Goal: Task Accomplishment & Management: Manage account settings

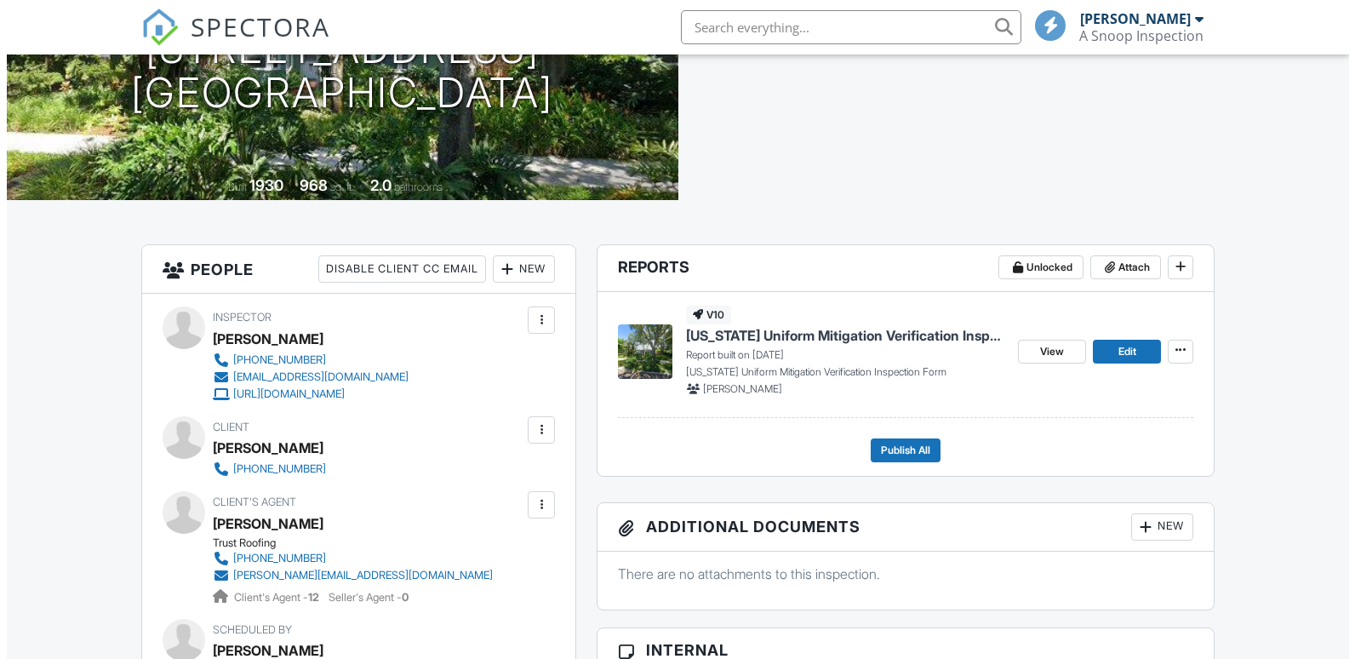
scroll to position [255, 0]
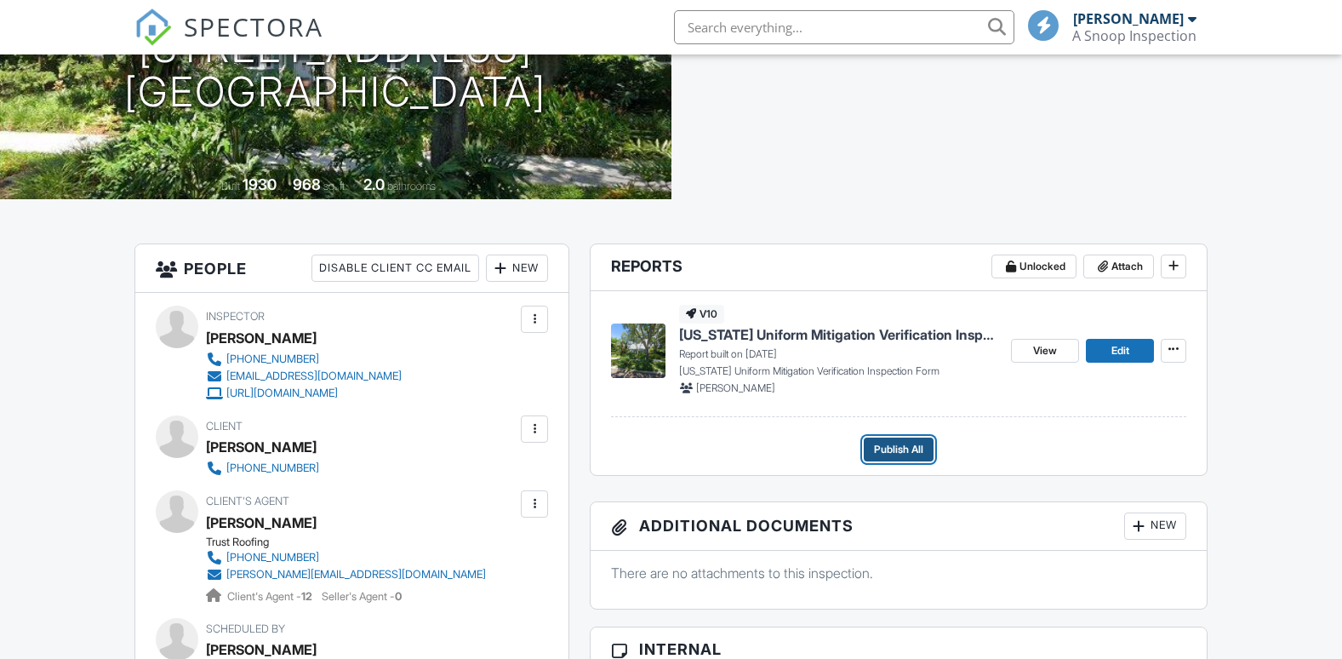
click at [907, 448] on span "Publish All" at bounding box center [898, 449] width 49 height 17
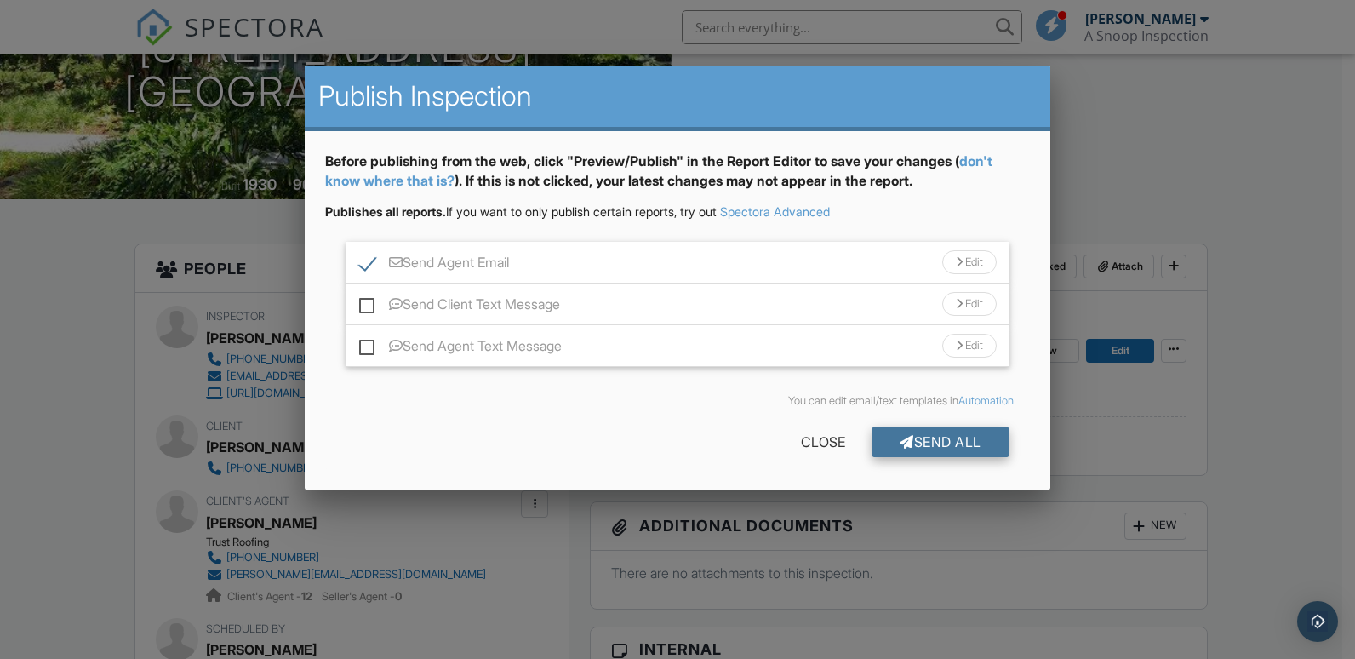
click at [917, 446] on div "Send All" at bounding box center [940, 441] width 136 height 31
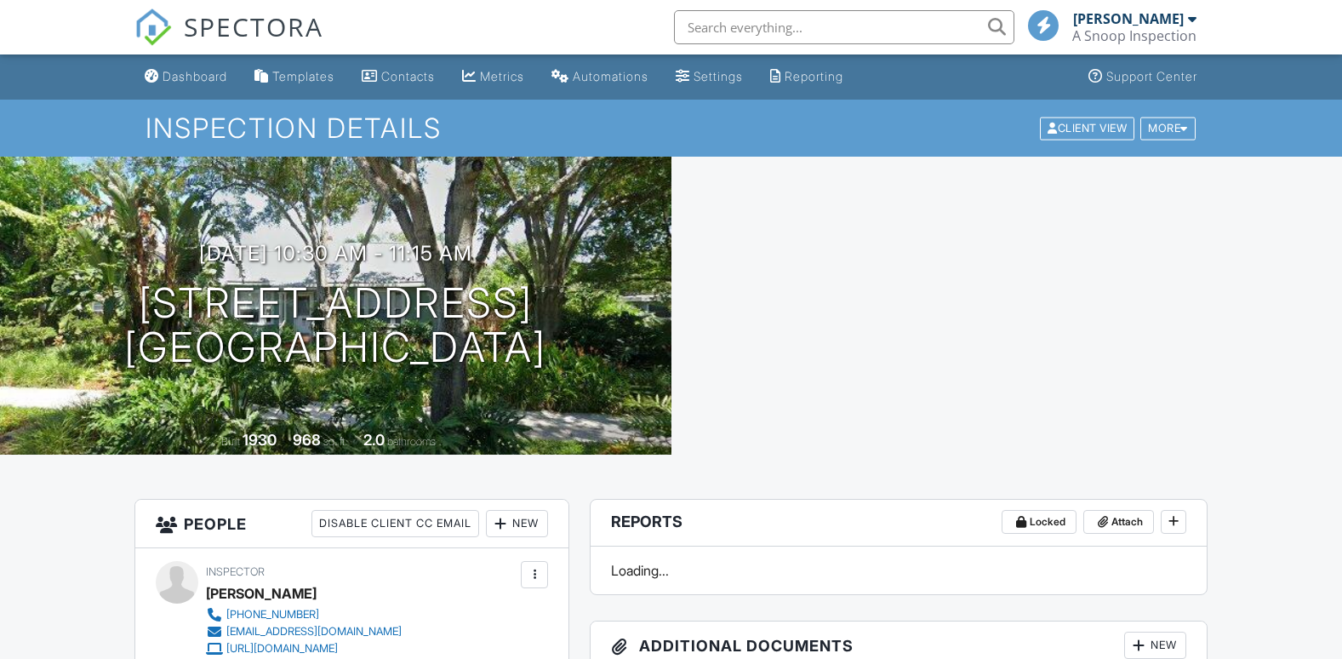
click at [254, 26] on span "SPECTORA" at bounding box center [254, 27] width 140 height 36
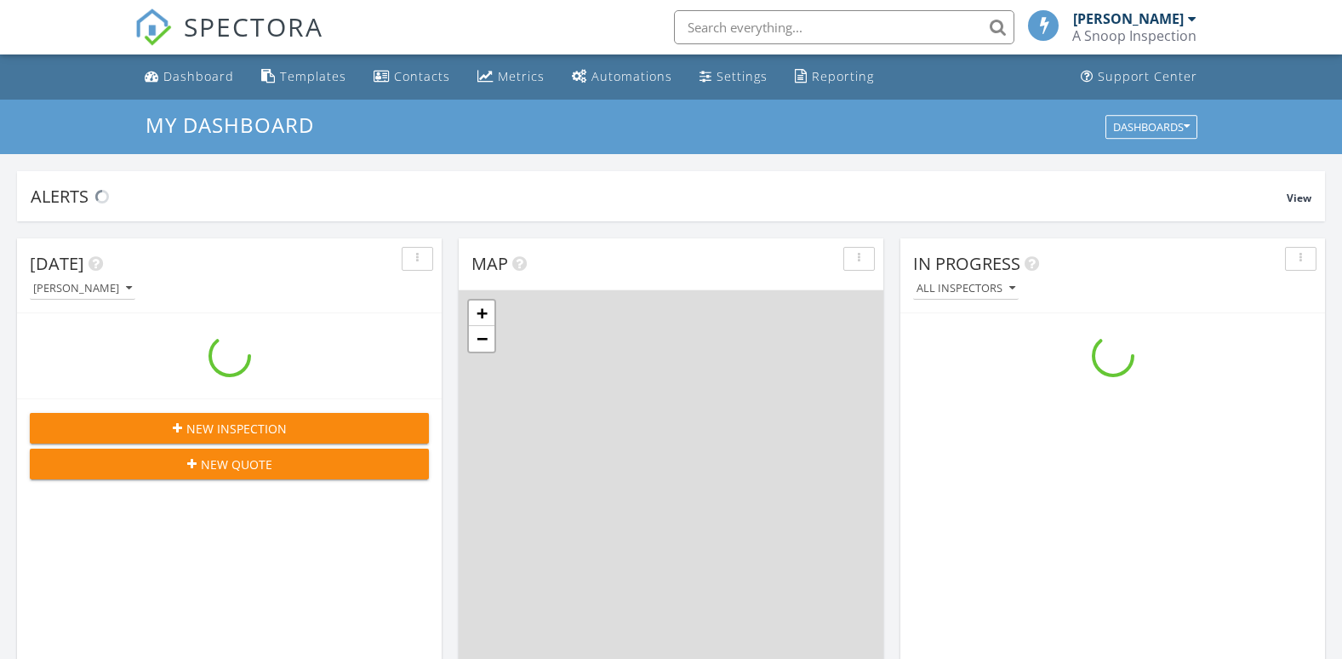
scroll to position [1575, 1368]
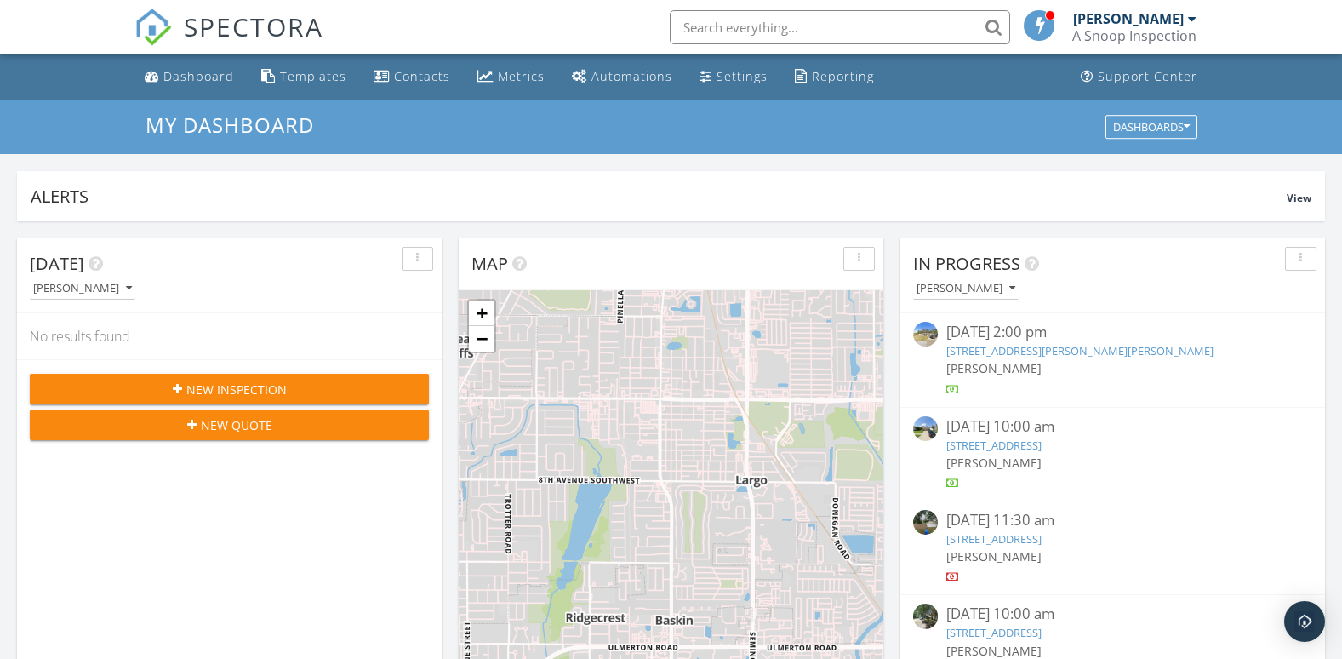
click at [979, 536] on link "[STREET_ADDRESS]" at bounding box center [993, 538] width 95 height 15
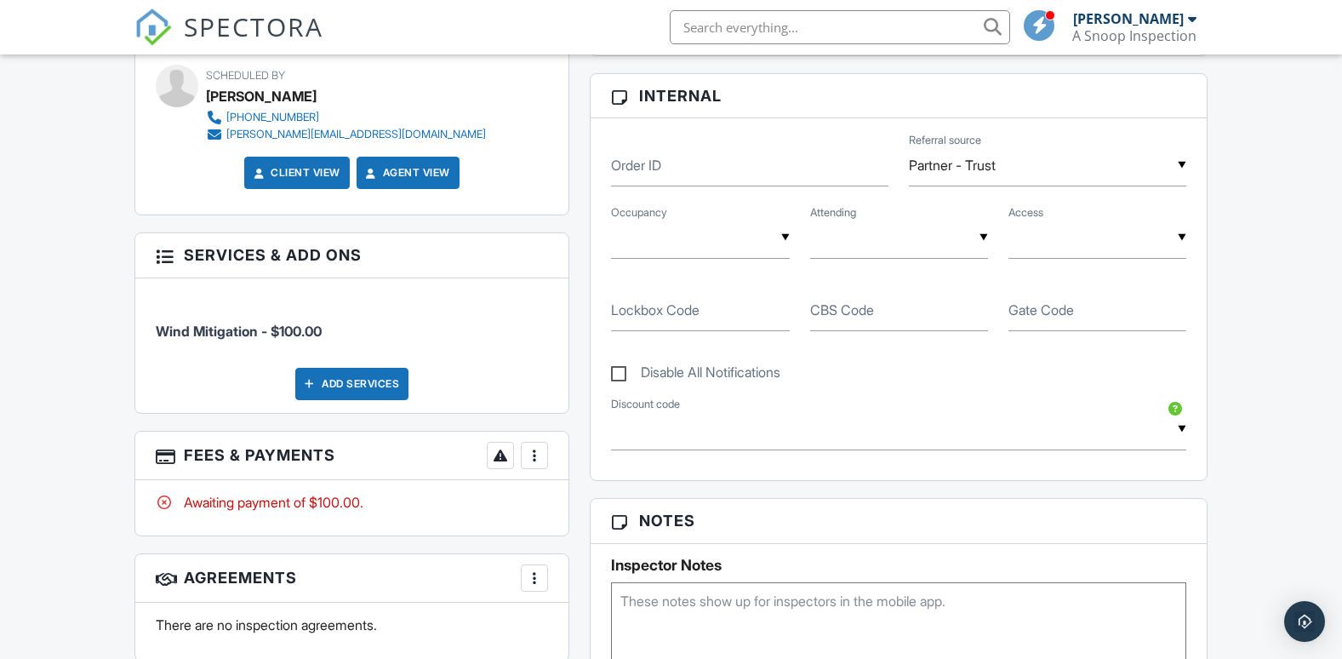
scroll to position [851, 0]
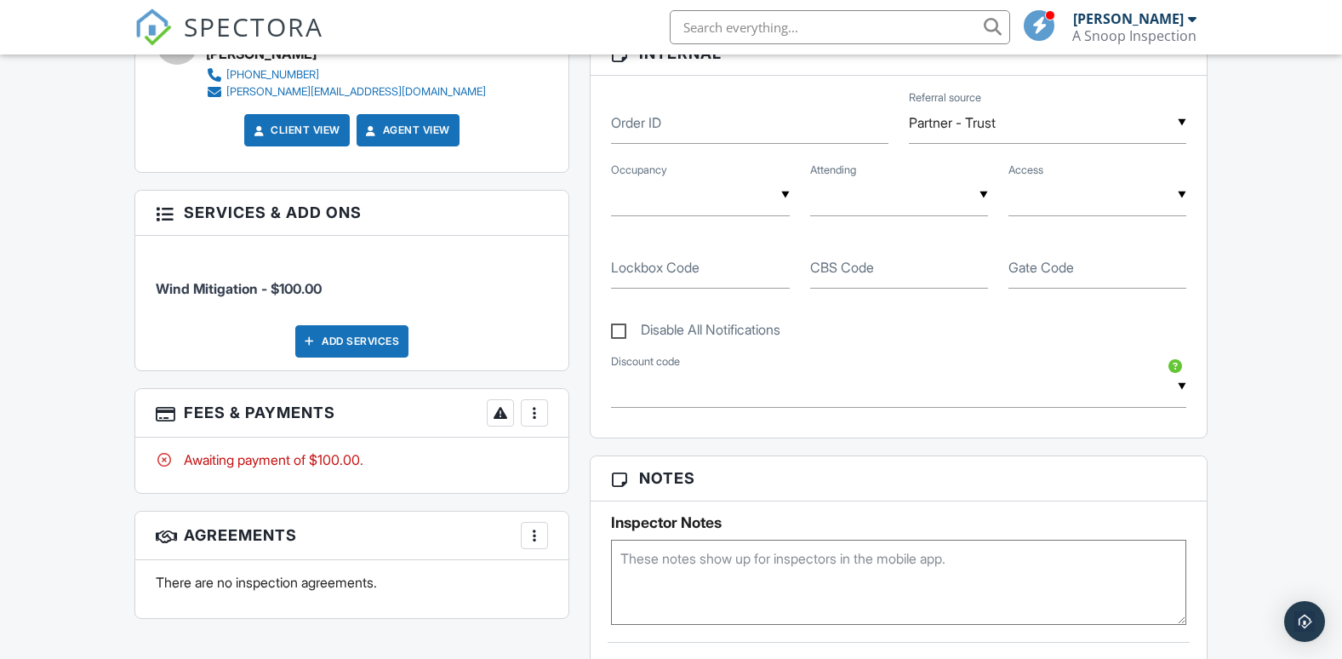
click at [535, 416] on div at bounding box center [534, 412] width 17 height 17
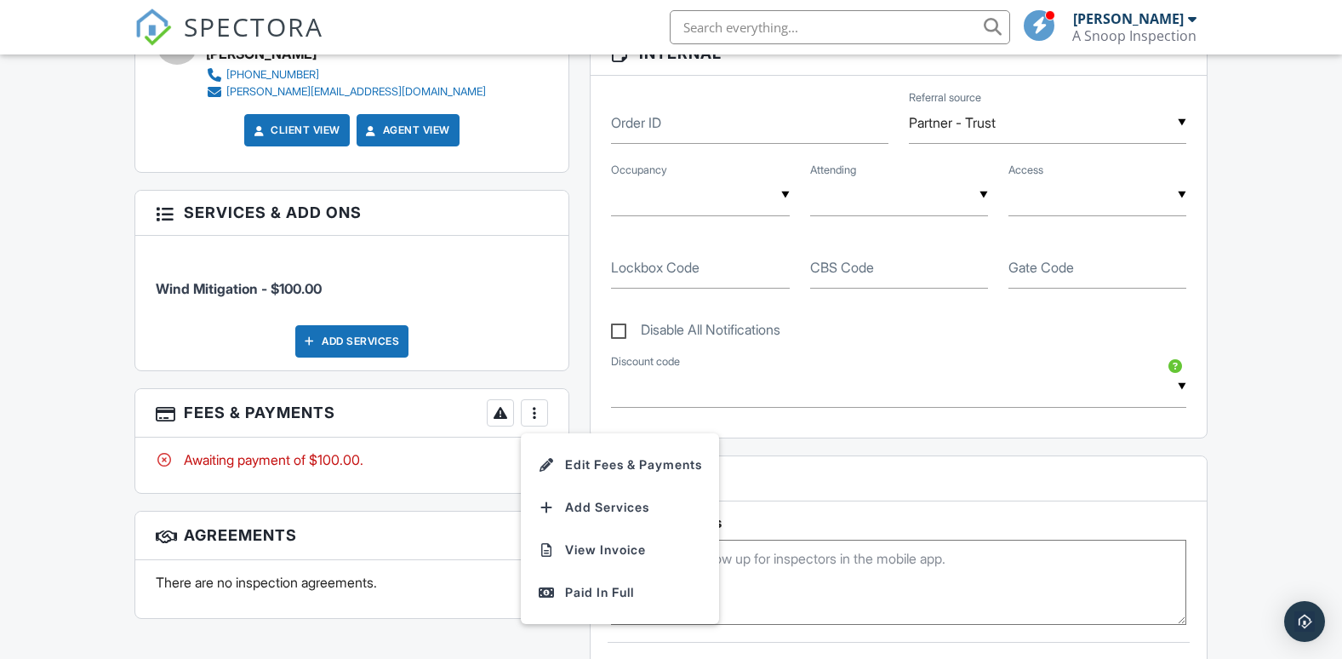
drag, startPoint x: 588, startPoint y: 582, endPoint x: 596, endPoint y: 517, distance: 65.1
click at [588, 582] on div "Paid In Full" at bounding box center [620, 592] width 164 height 20
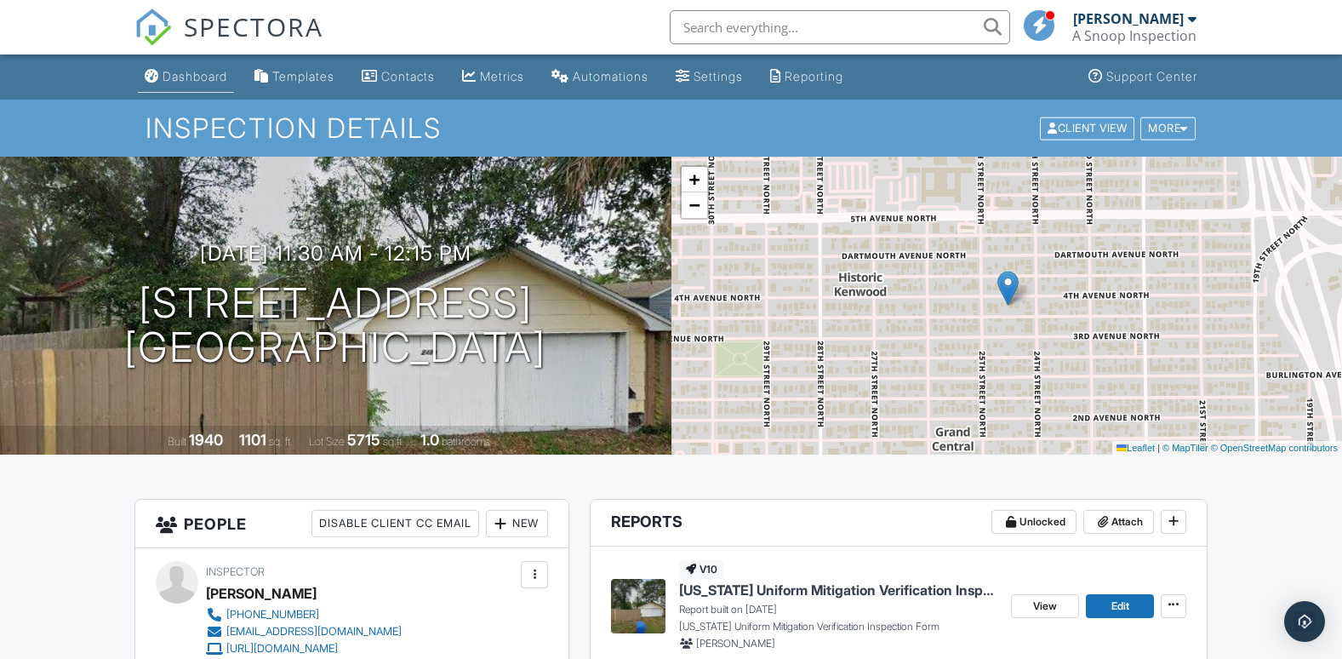
click at [177, 68] on link "Dashboard" at bounding box center [186, 76] width 96 height 31
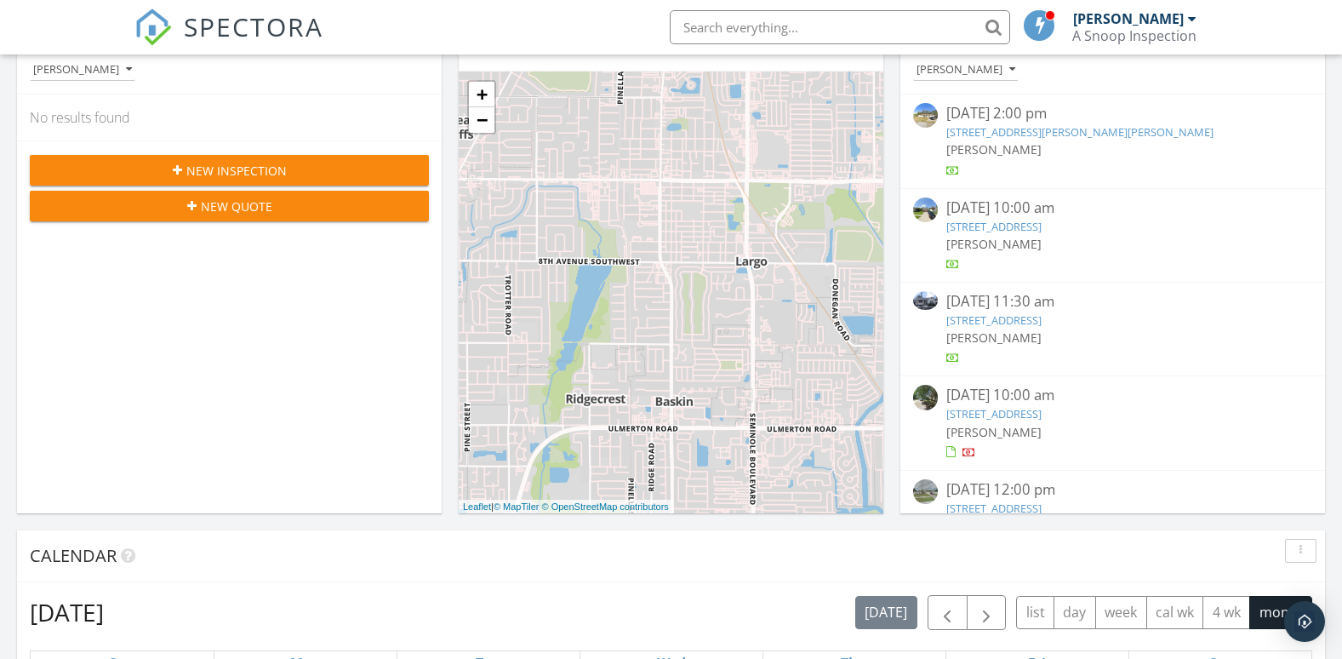
scroll to position [255, 0]
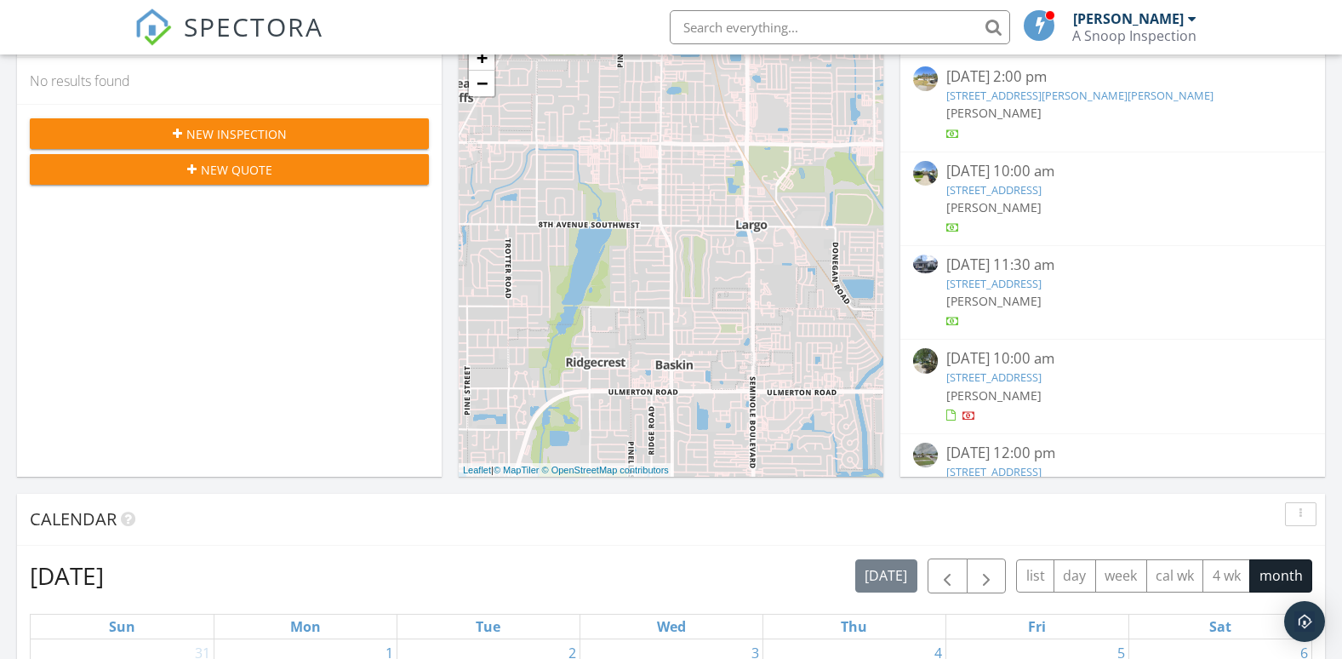
click at [1041, 378] on link "5622 Tangerine Ave S, Gulfport, FL 33707" at bounding box center [993, 376] width 95 height 15
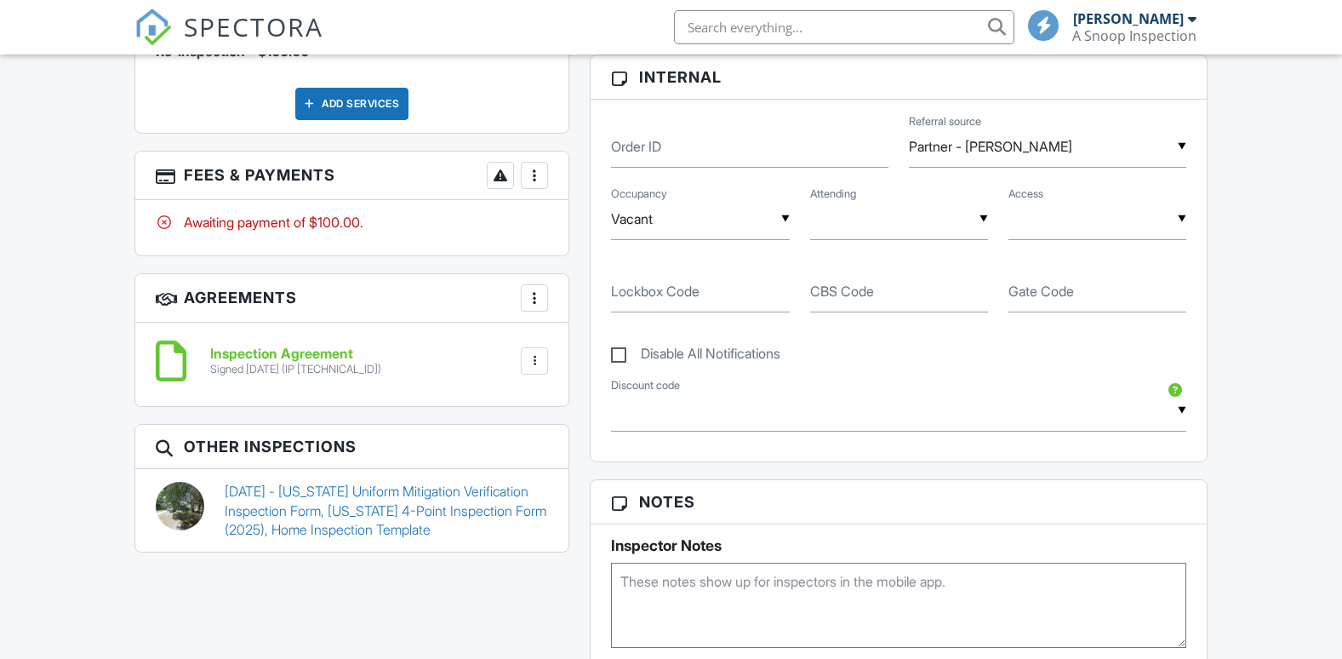
scroll to position [1081, 0]
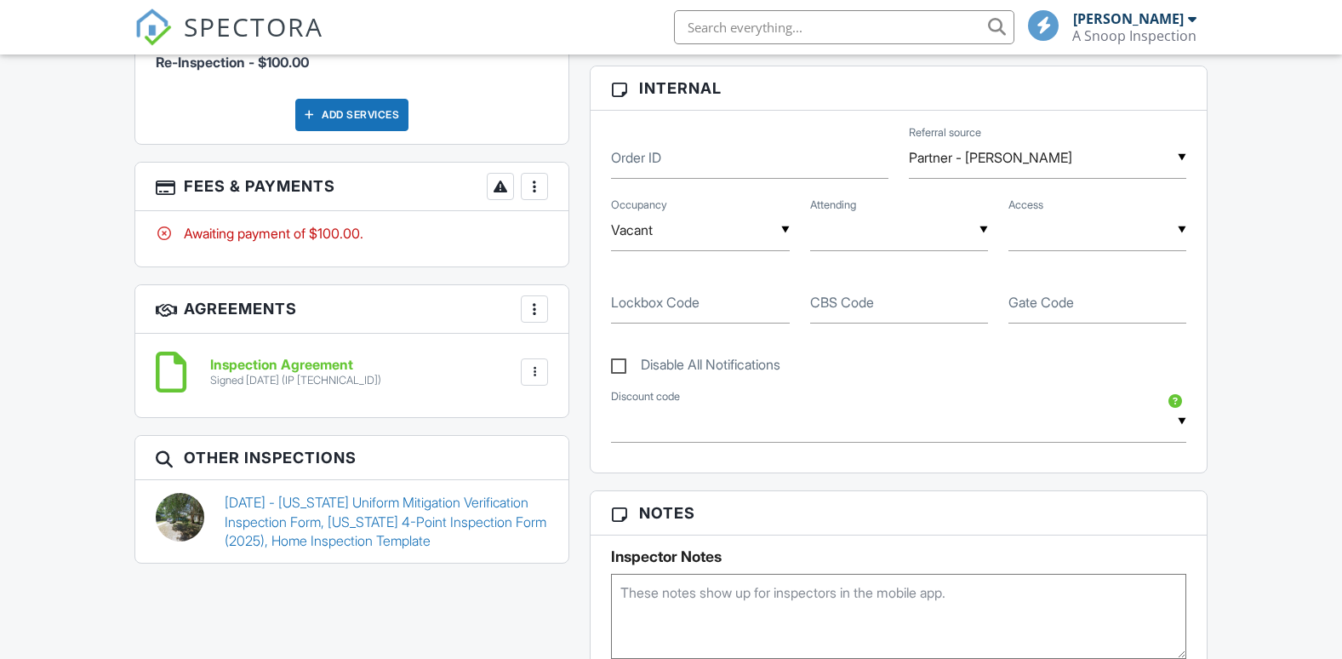
click at [535, 185] on div at bounding box center [534, 186] width 17 height 17
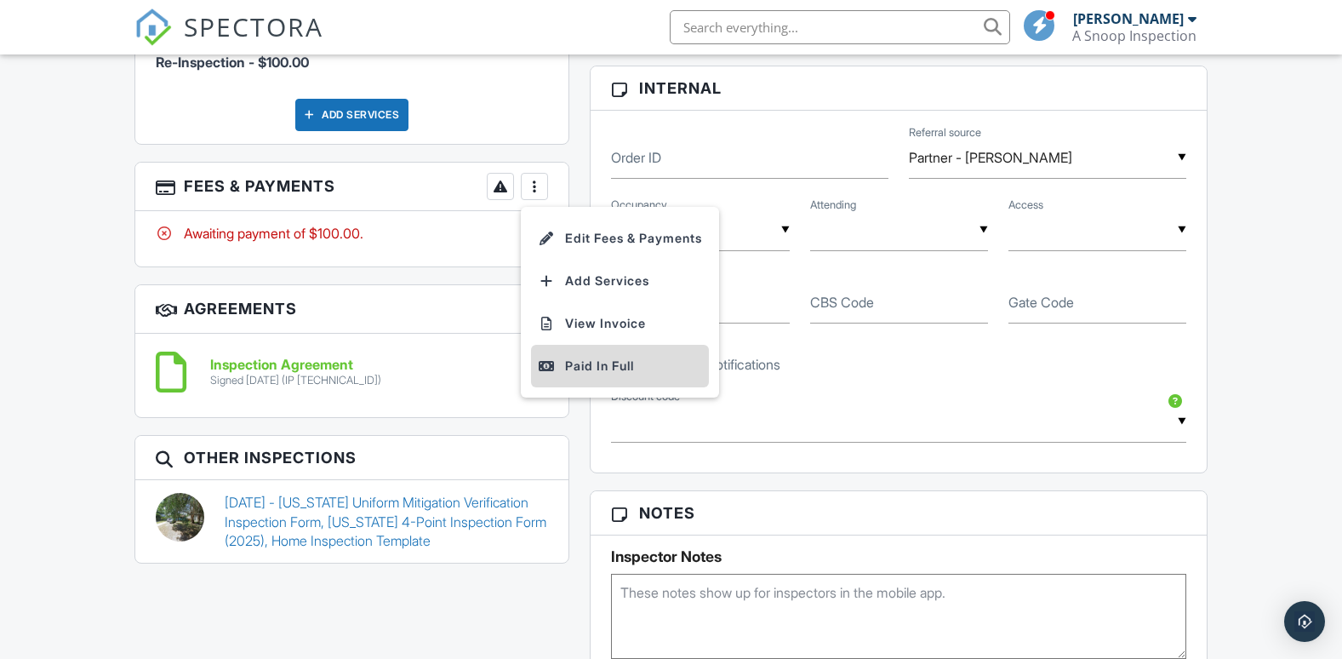
click at [590, 365] on div "Paid In Full" at bounding box center [620, 366] width 164 height 20
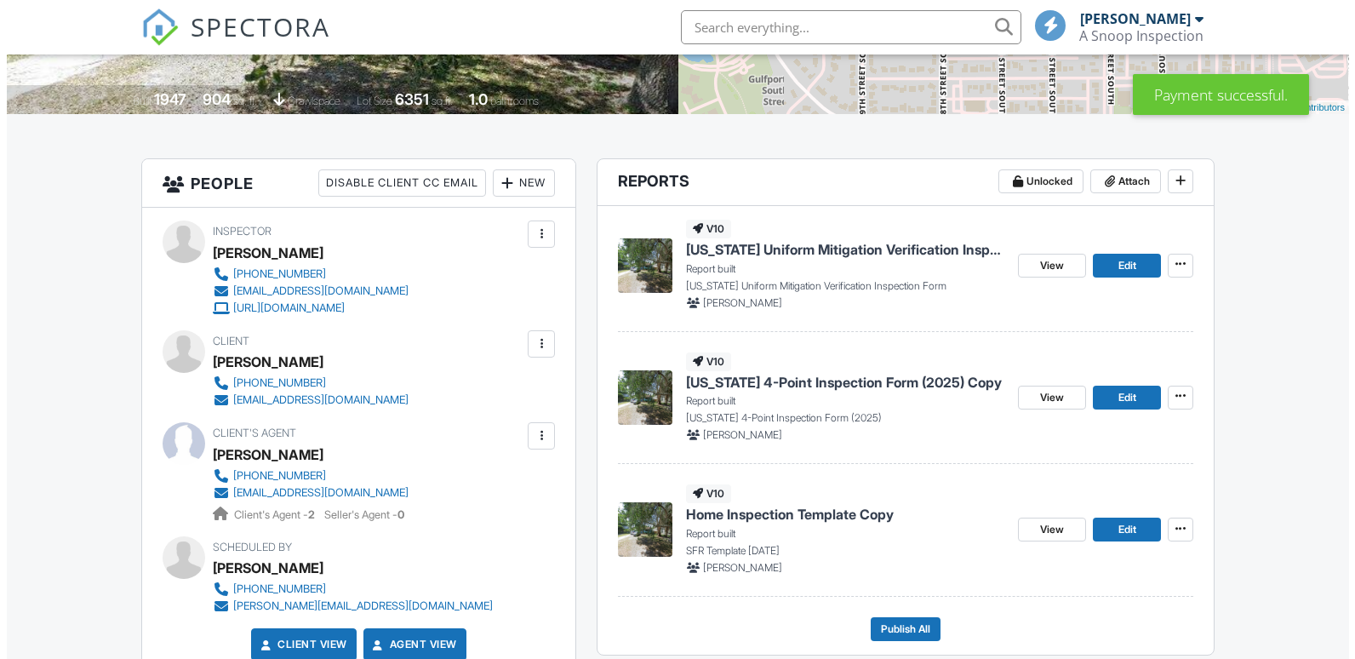
scroll to position [340, 0]
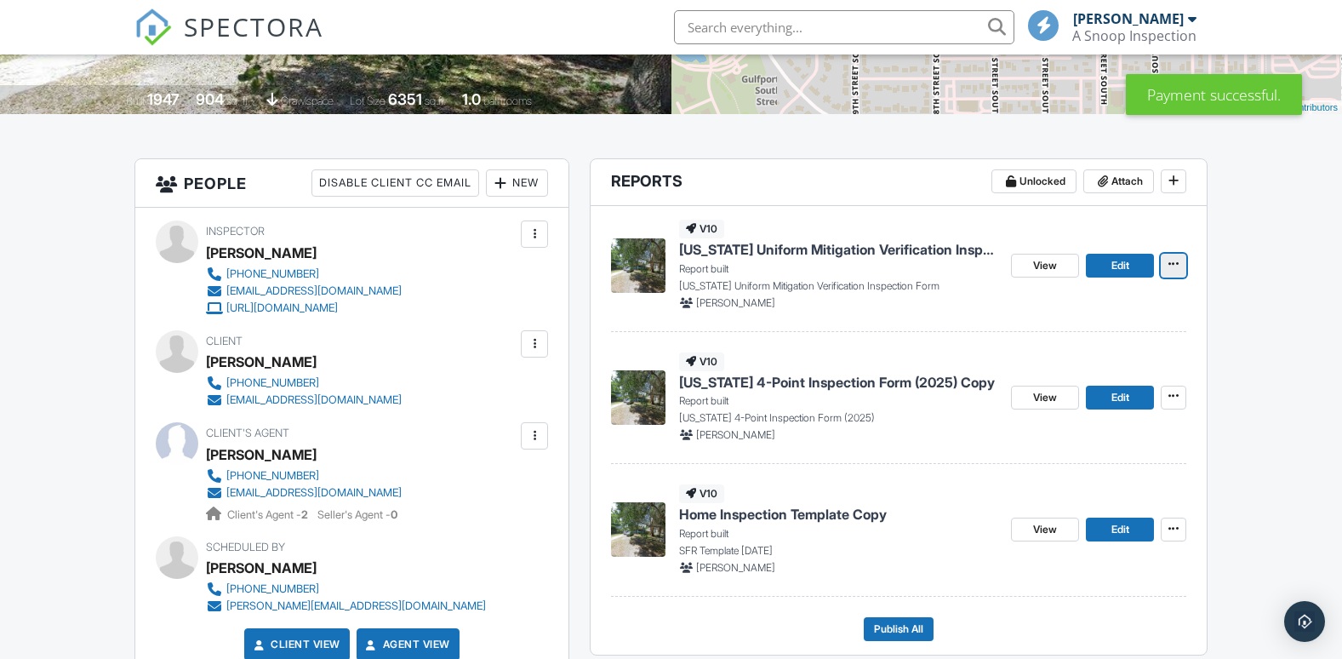
click at [1173, 267] on icon at bounding box center [1173, 264] width 10 height 12
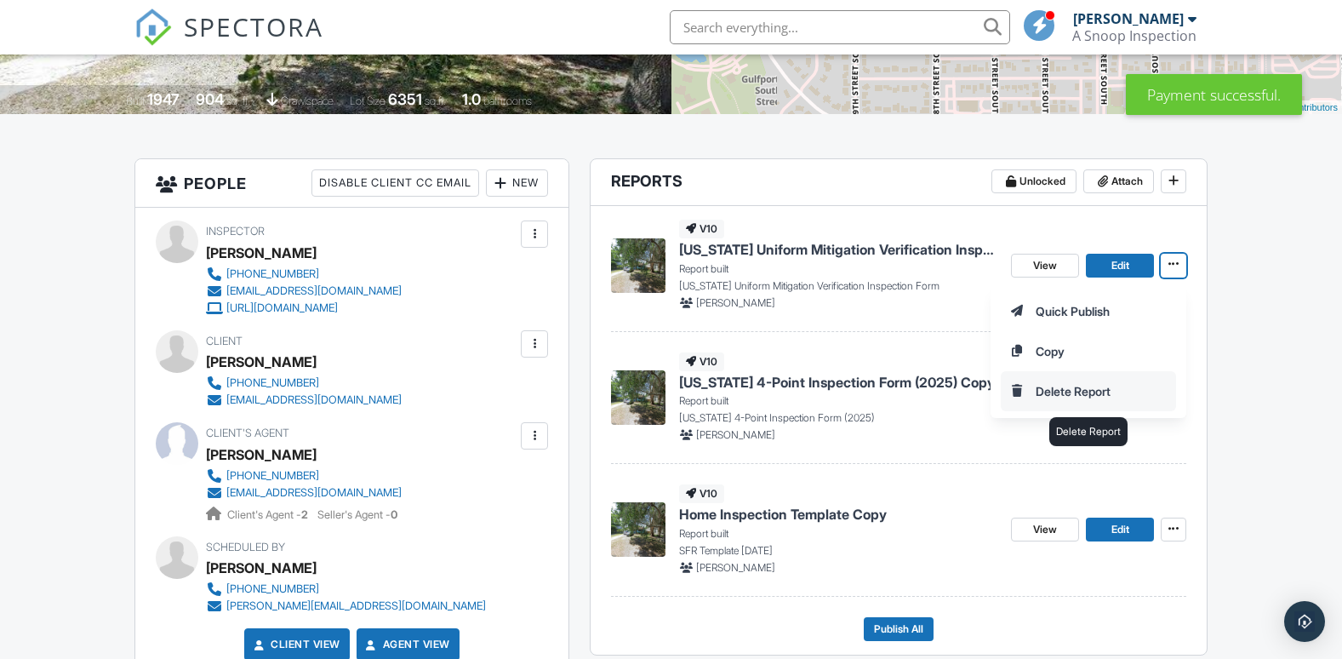
click at [1072, 385] on input "Delete Report" at bounding box center [1088, 391] width 174 height 38
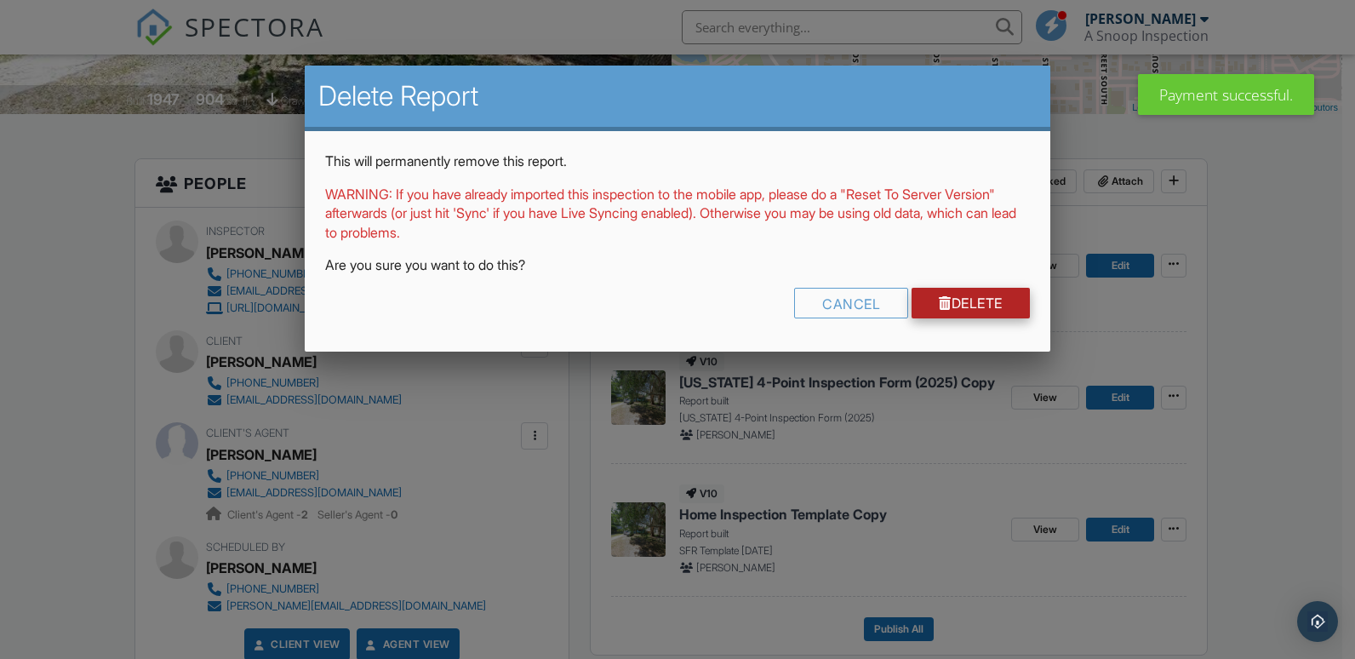
click at [984, 299] on link "Delete" at bounding box center [970, 303] width 118 height 31
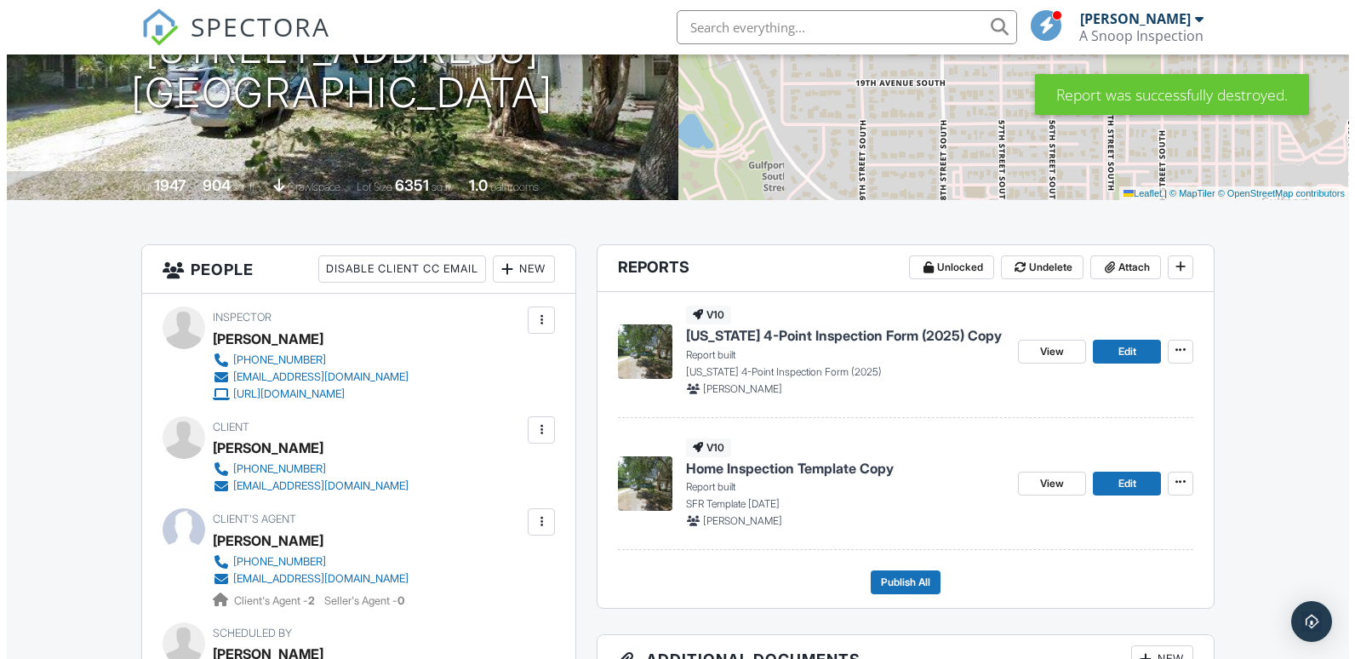
scroll to position [255, 0]
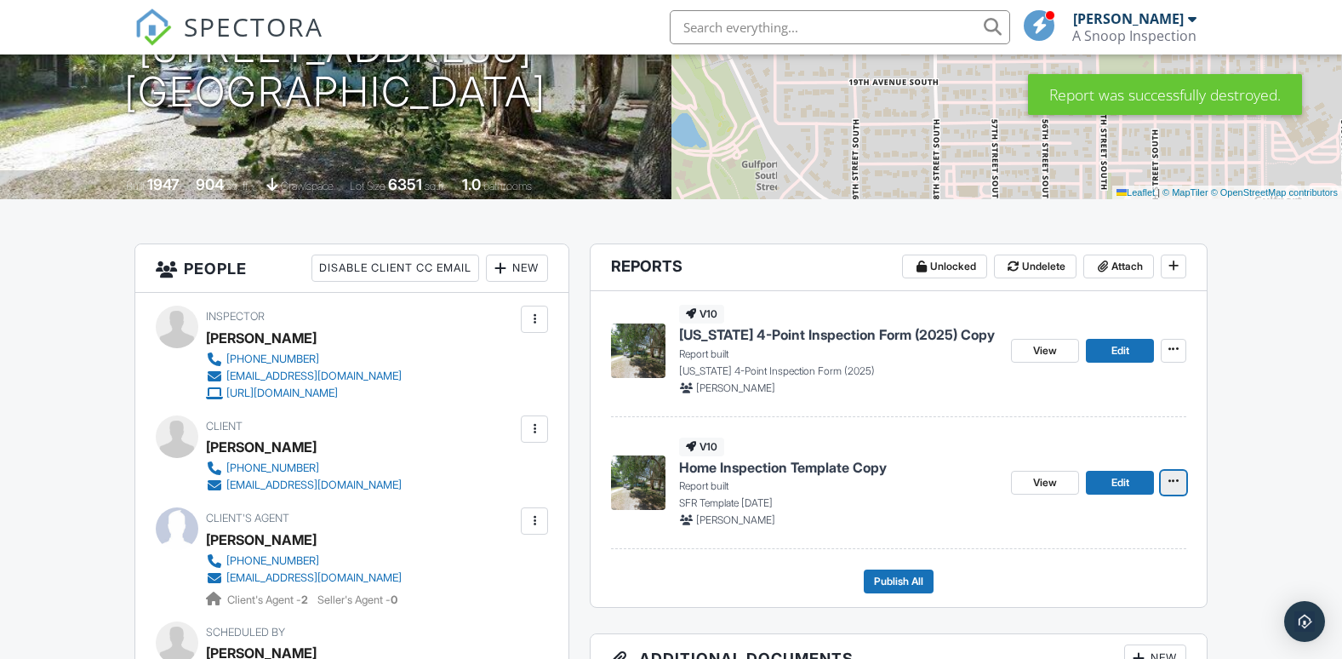
click at [1176, 477] on icon at bounding box center [1173, 481] width 10 height 12
click at [1081, 598] on input "Delete Report" at bounding box center [1088, 608] width 174 height 38
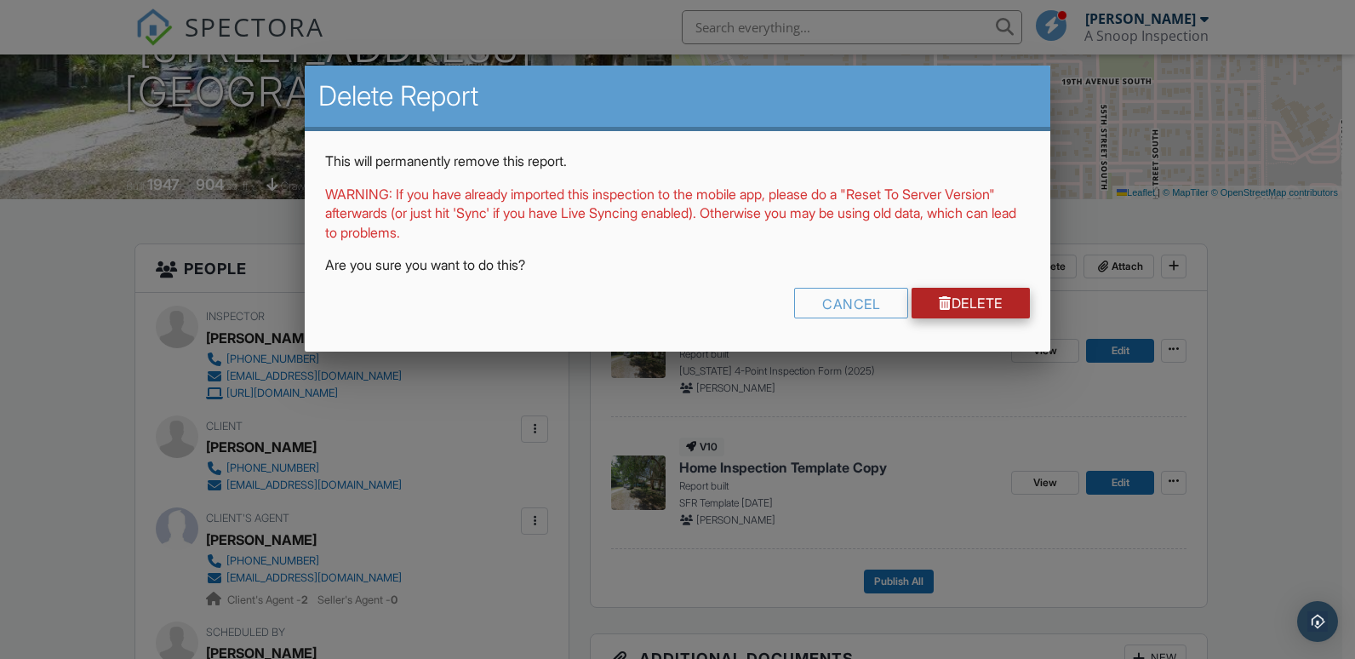
click at [978, 299] on link "Delete" at bounding box center [970, 303] width 118 height 31
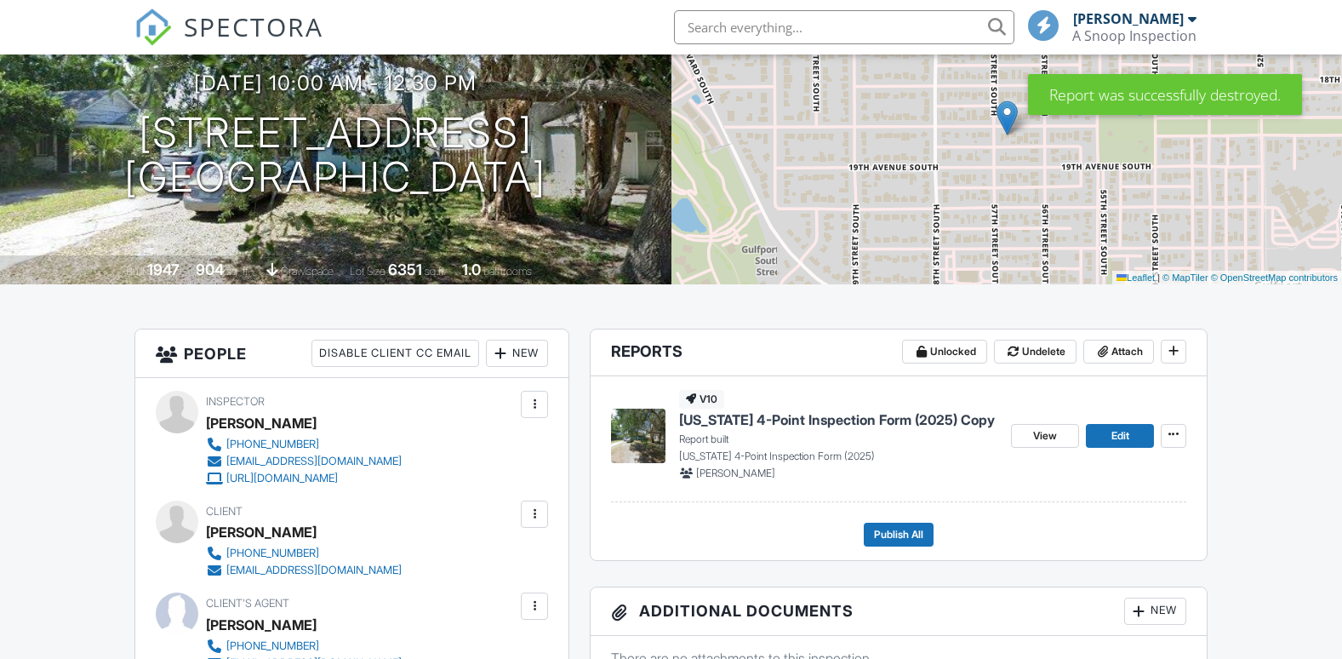
scroll to position [170, 0]
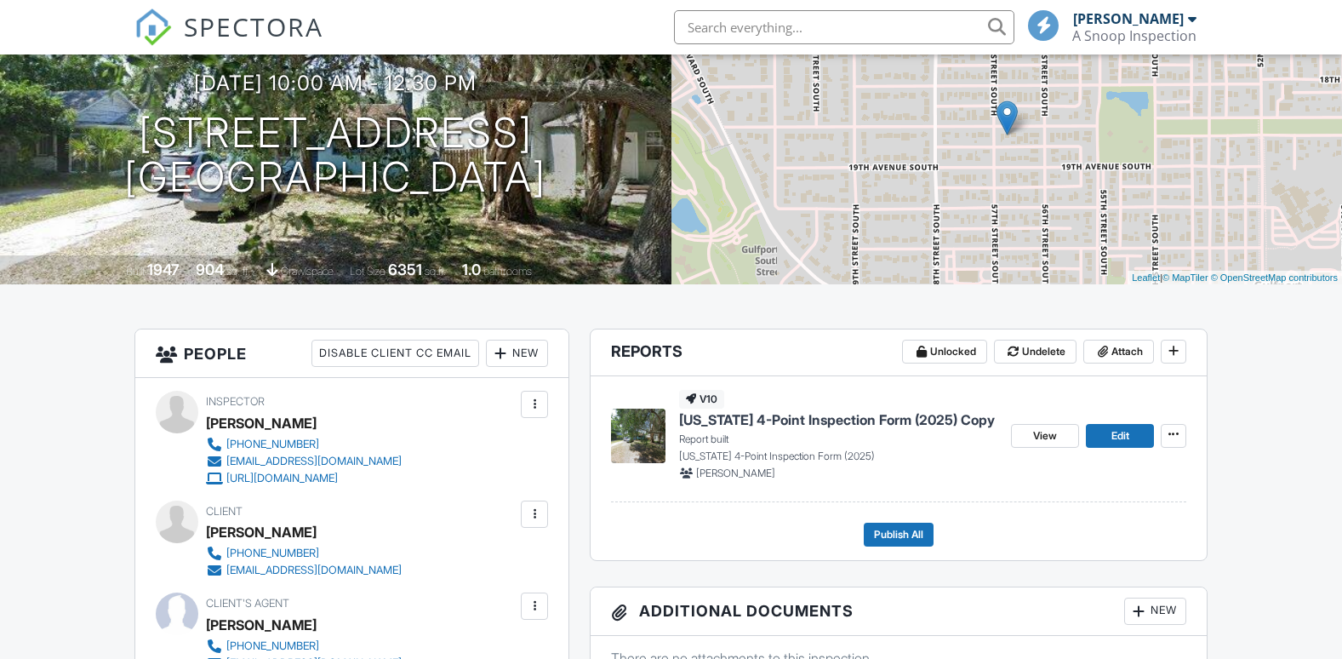
scroll to position [170, 0]
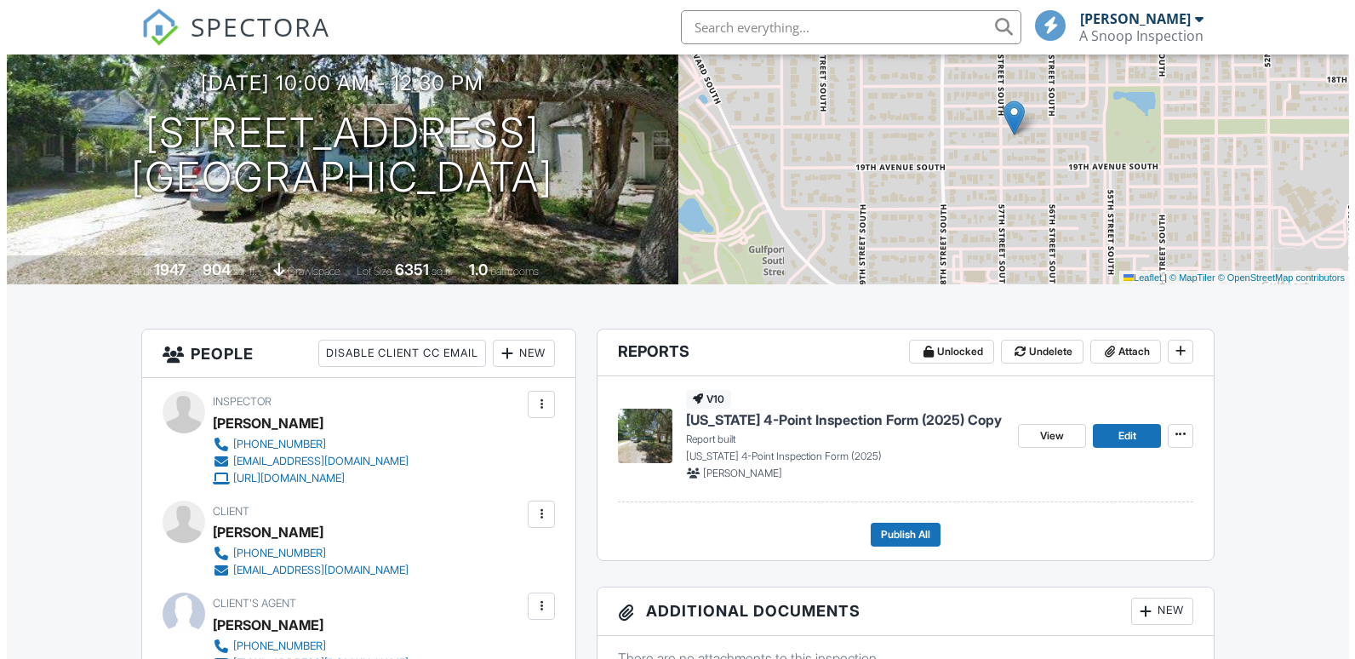
scroll to position [170, 0]
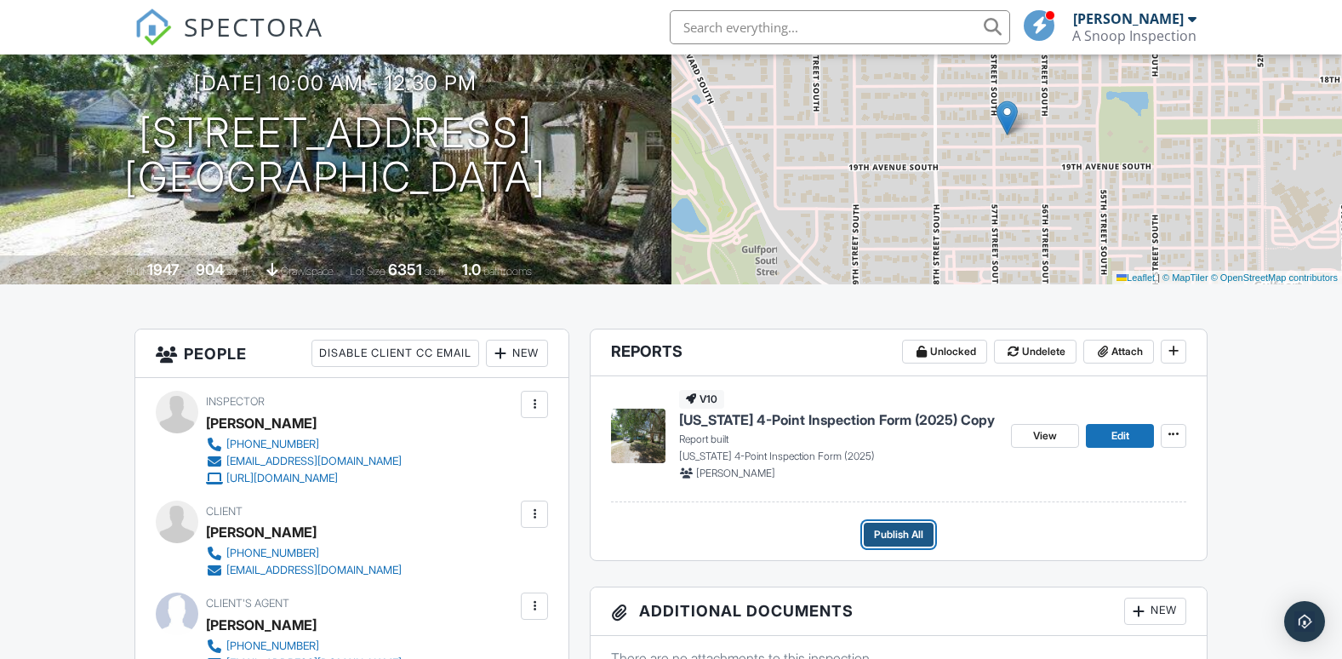
click at [895, 535] on span "Publish All" at bounding box center [898, 534] width 49 height 17
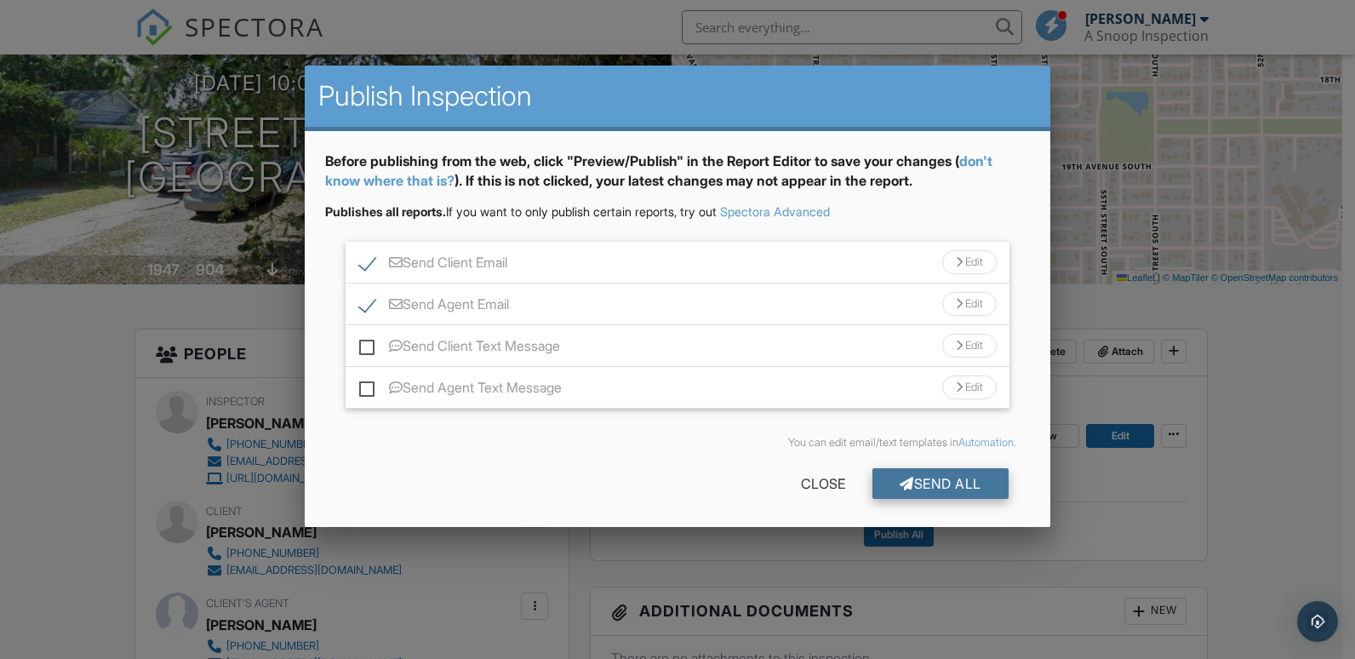
click at [945, 481] on div "Send All" at bounding box center [940, 483] width 136 height 31
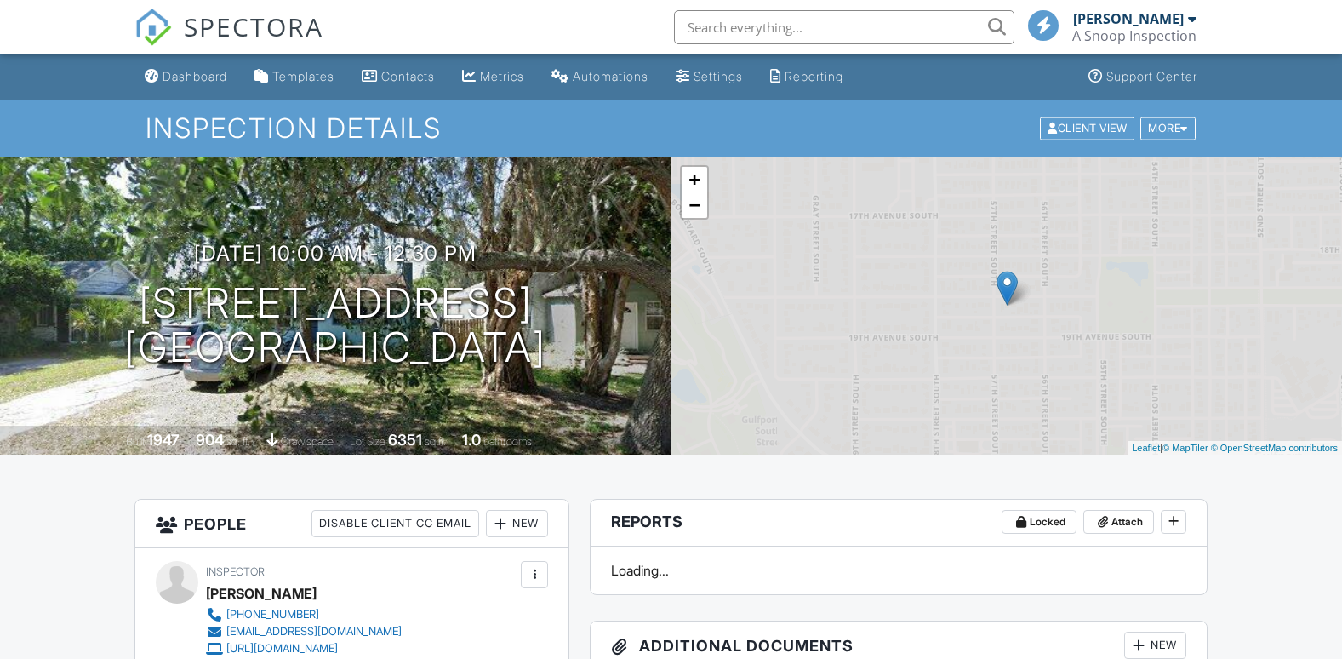
click at [208, 71] on div "Dashboard" at bounding box center [195, 76] width 65 height 14
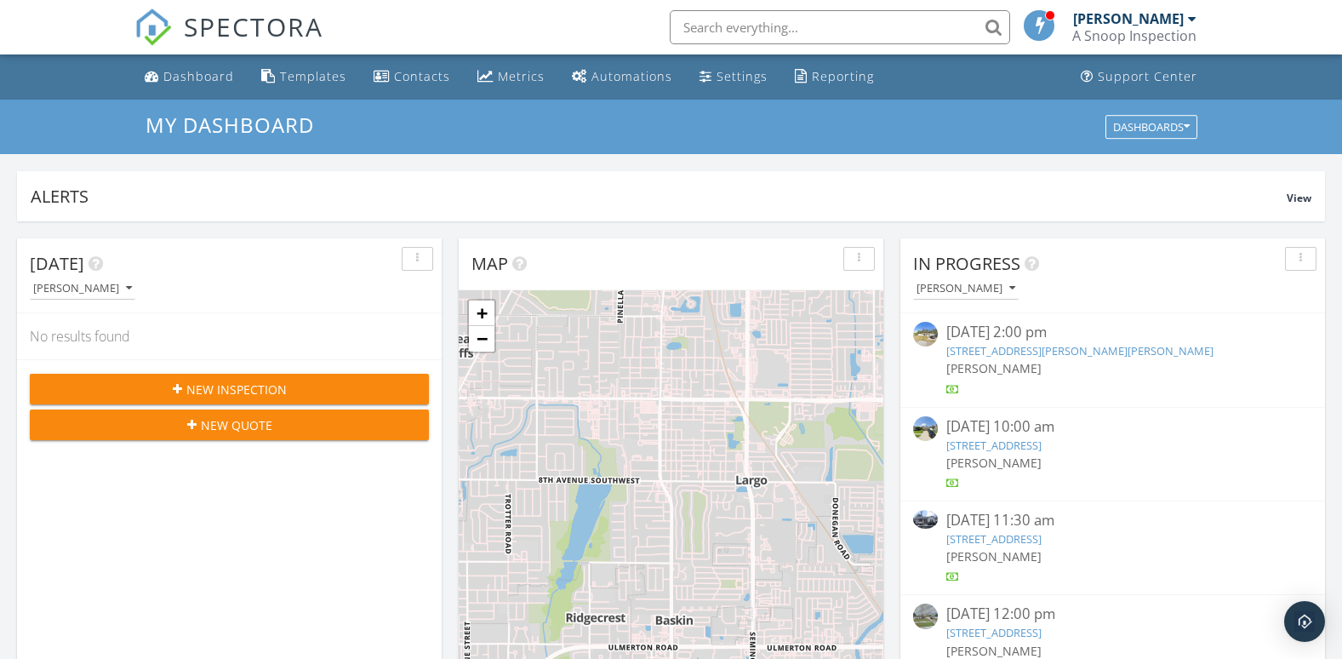
scroll to position [1575, 1368]
click at [1011, 635] on link "[STREET_ADDRESS]" at bounding box center [993, 632] width 95 height 15
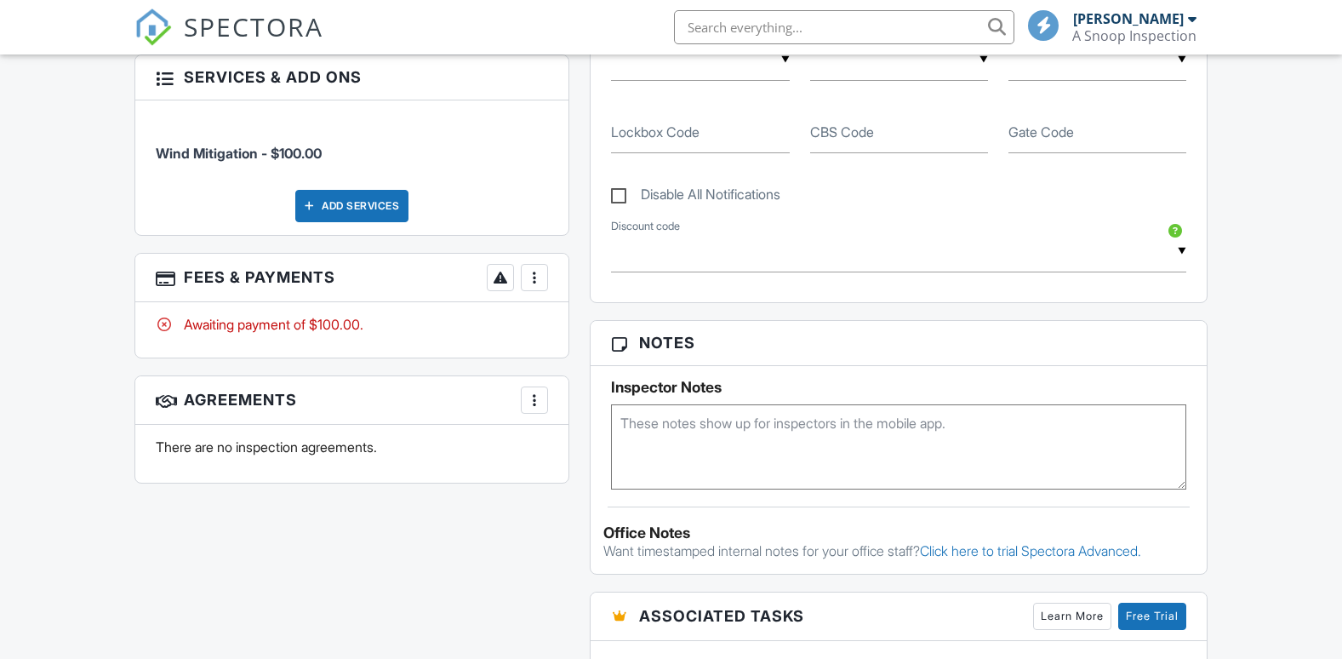
scroll to position [986, 0]
click at [530, 282] on div at bounding box center [534, 277] width 17 height 17
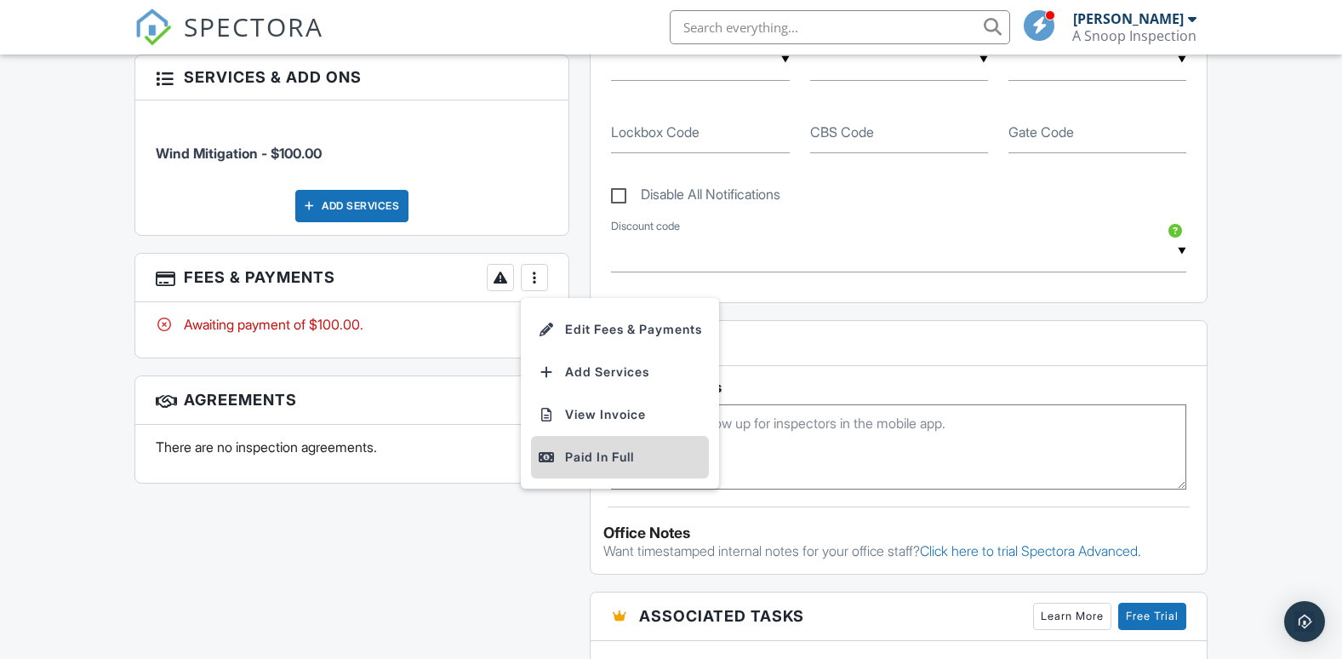
click at [602, 452] on div "Paid In Full" at bounding box center [620, 457] width 164 height 20
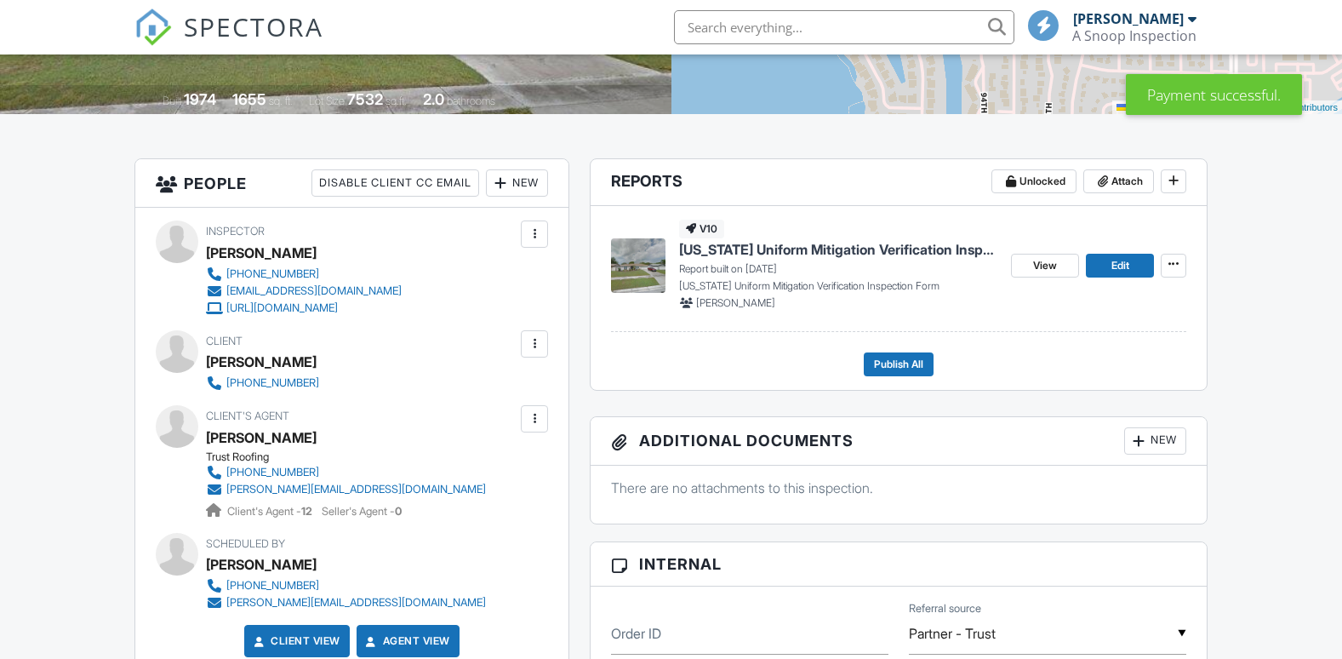
scroll to position [340, 0]
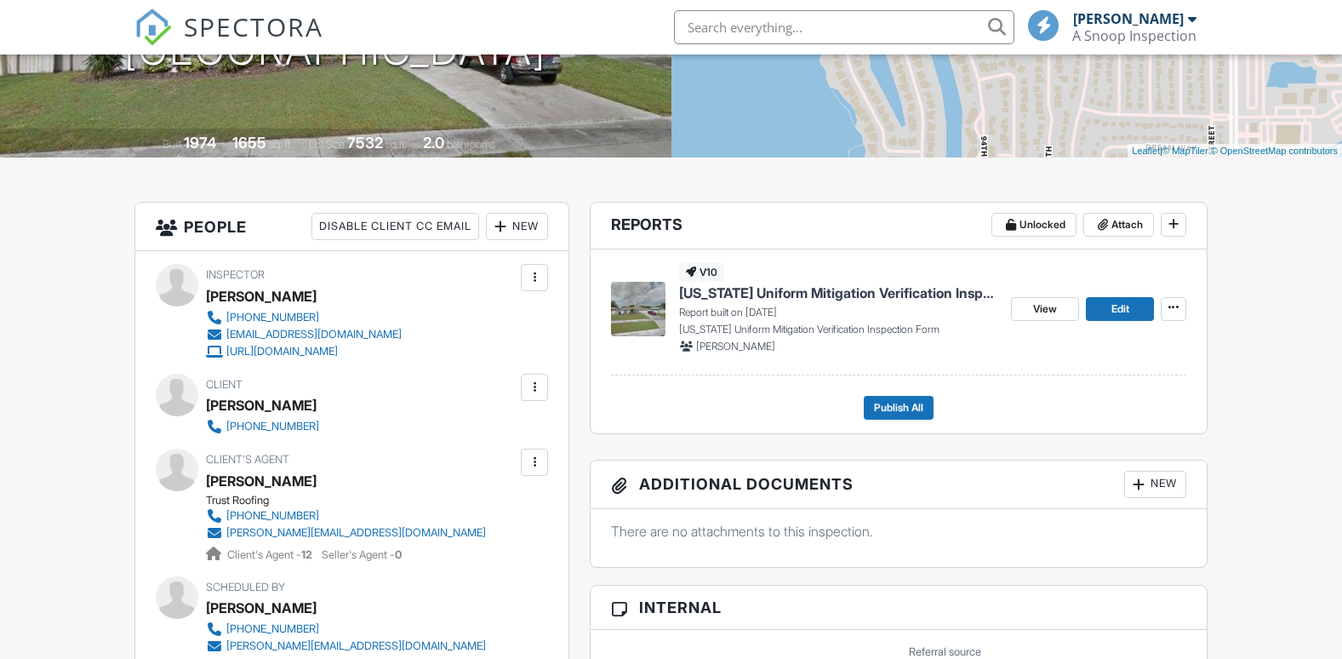
scroll to position [340, 0]
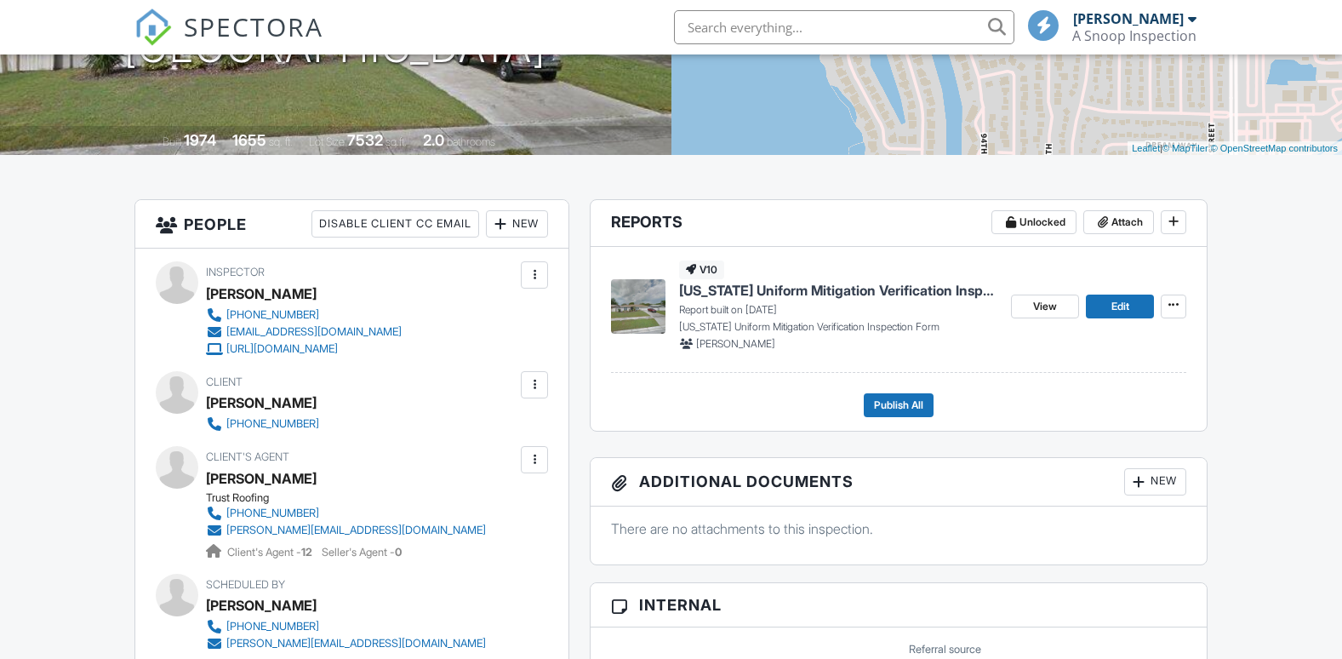
scroll to position [299, 0]
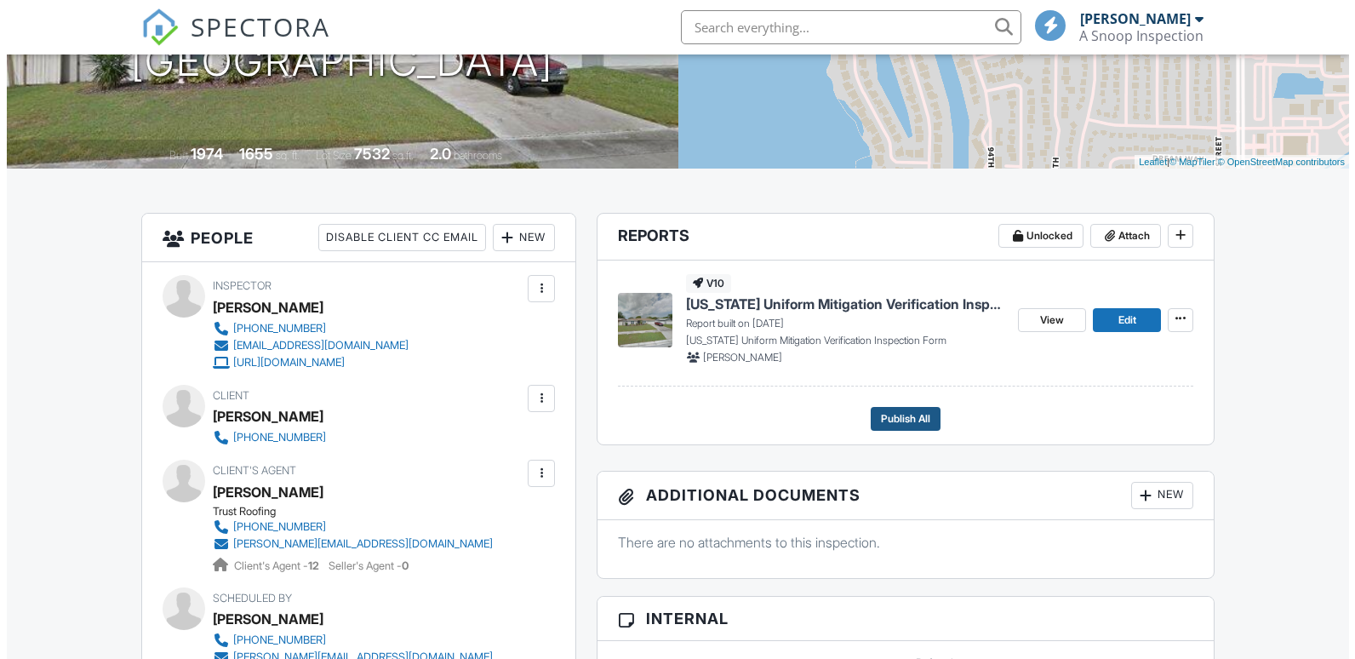
scroll to position [340, 0]
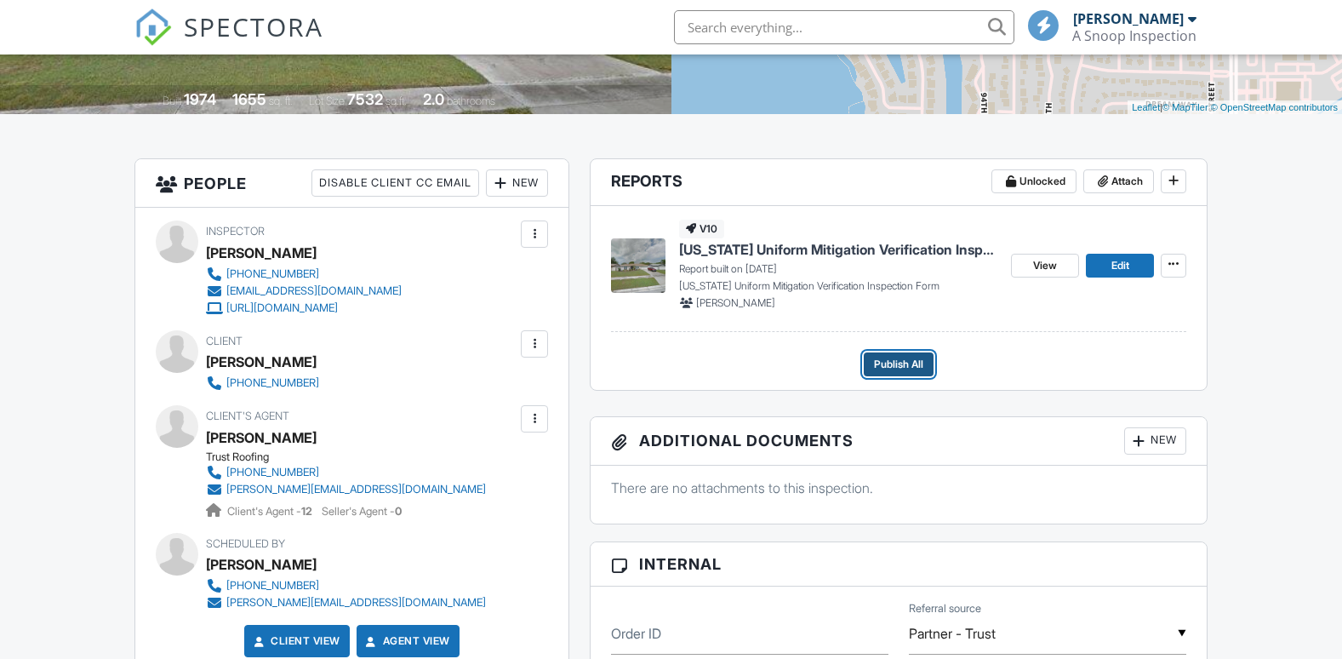
click at [898, 366] on span "Publish All" at bounding box center [898, 364] width 49 height 17
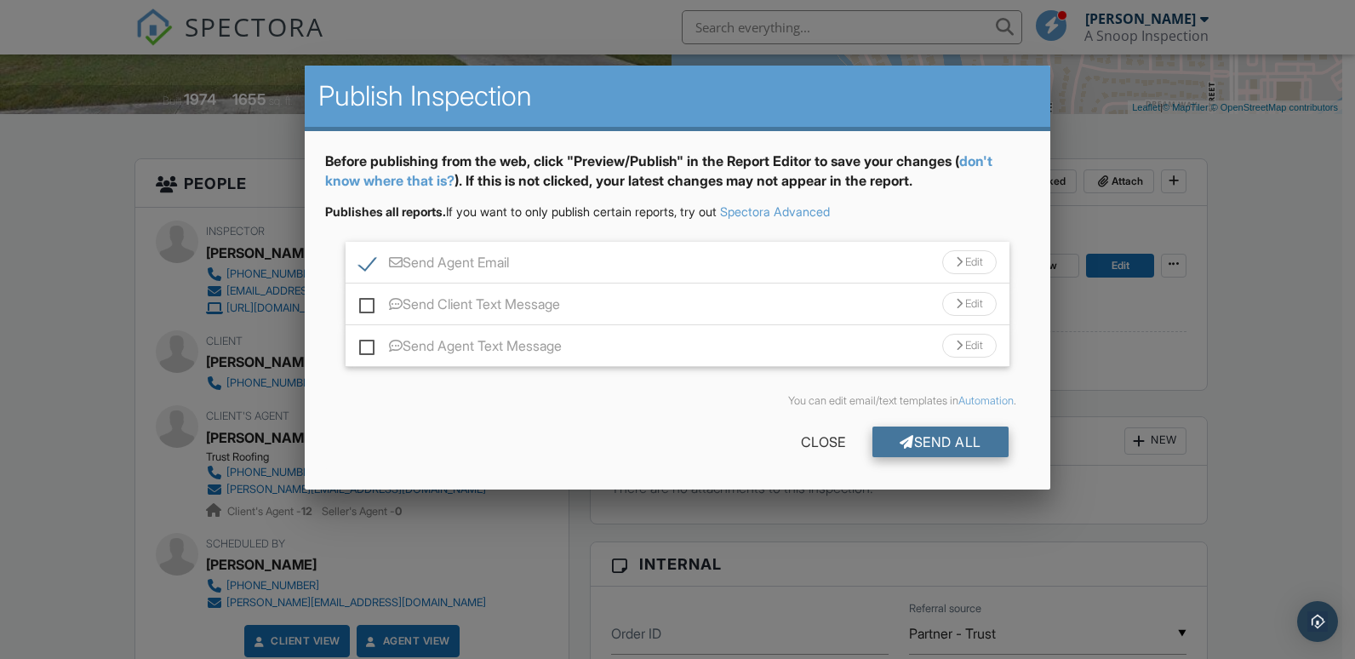
click at [914, 439] on div "Send All" at bounding box center [940, 441] width 136 height 31
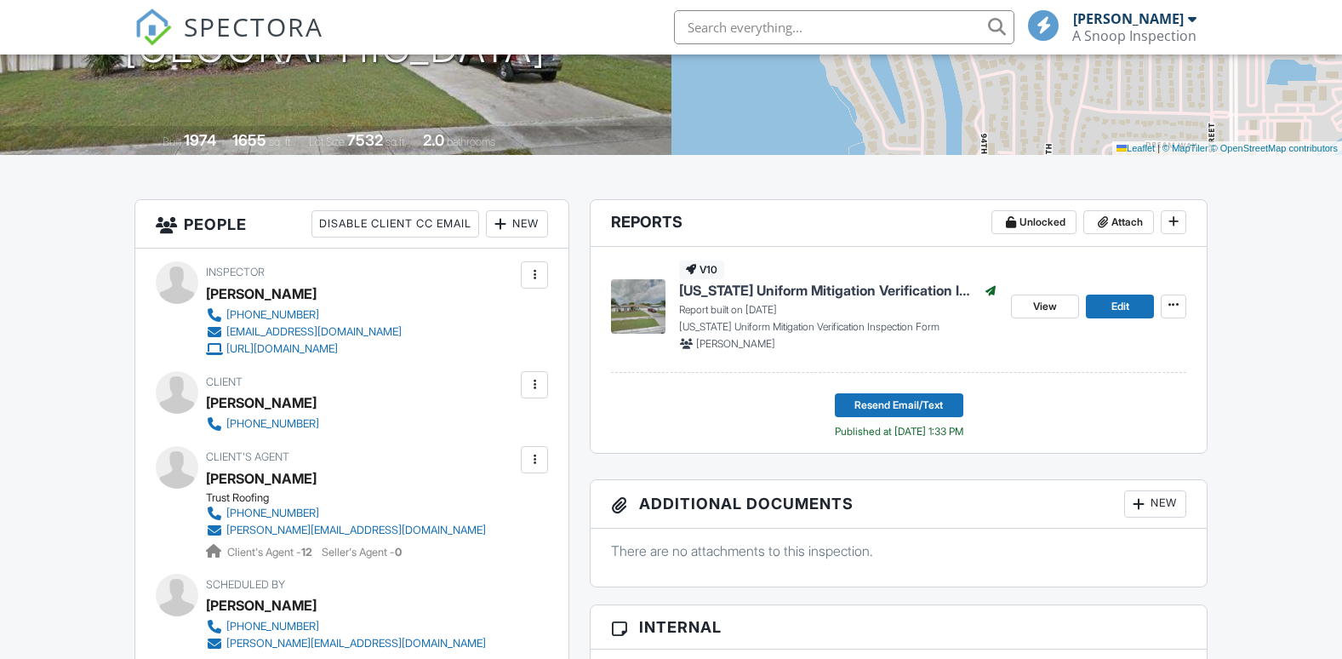
scroll to position [299, 0]
click at [199, 29] on span "SPECTORA" at bounding box center [254, 27] width 140 height 36
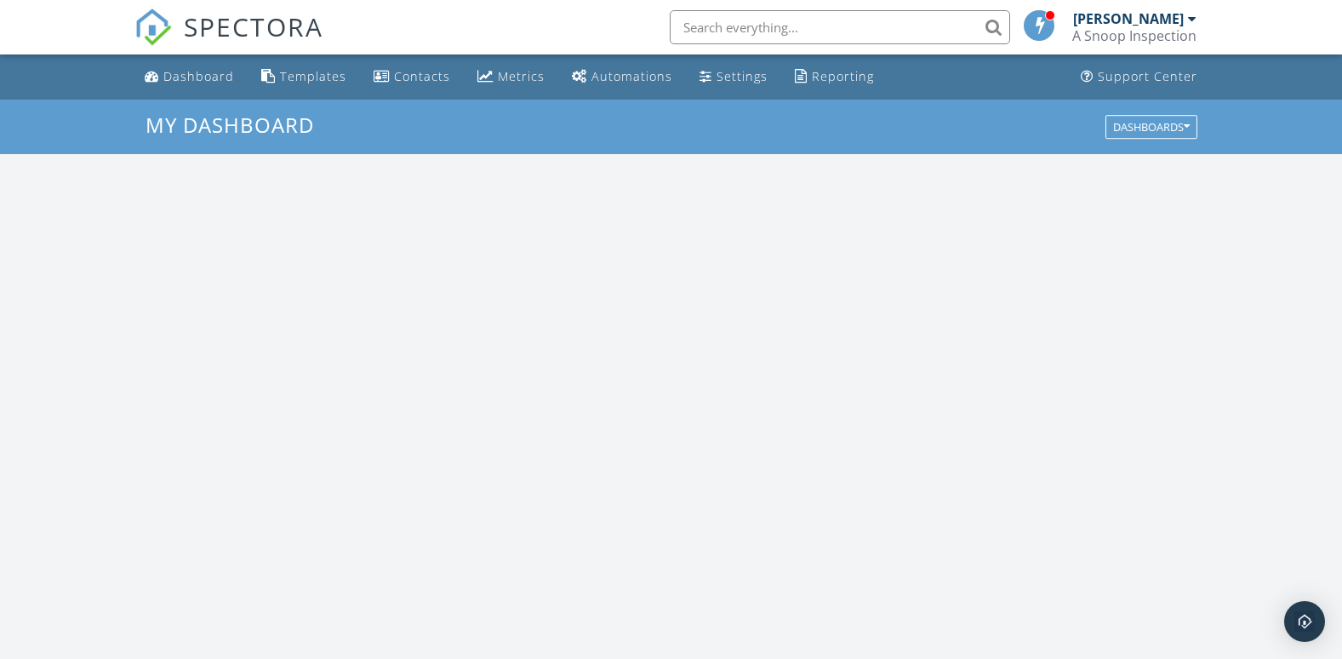
scroll to position [1575, 1368]
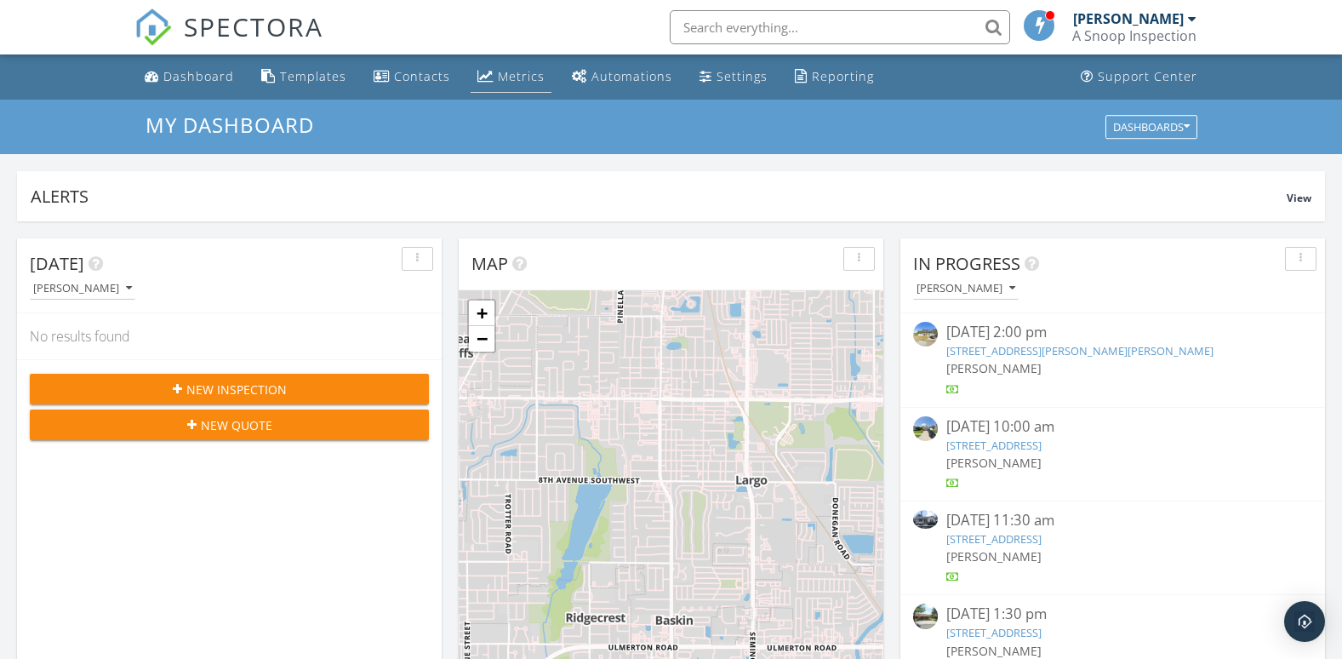
click at [510, 82] on div "Metrics" at bounding box center [521, 76] width 47 height 16
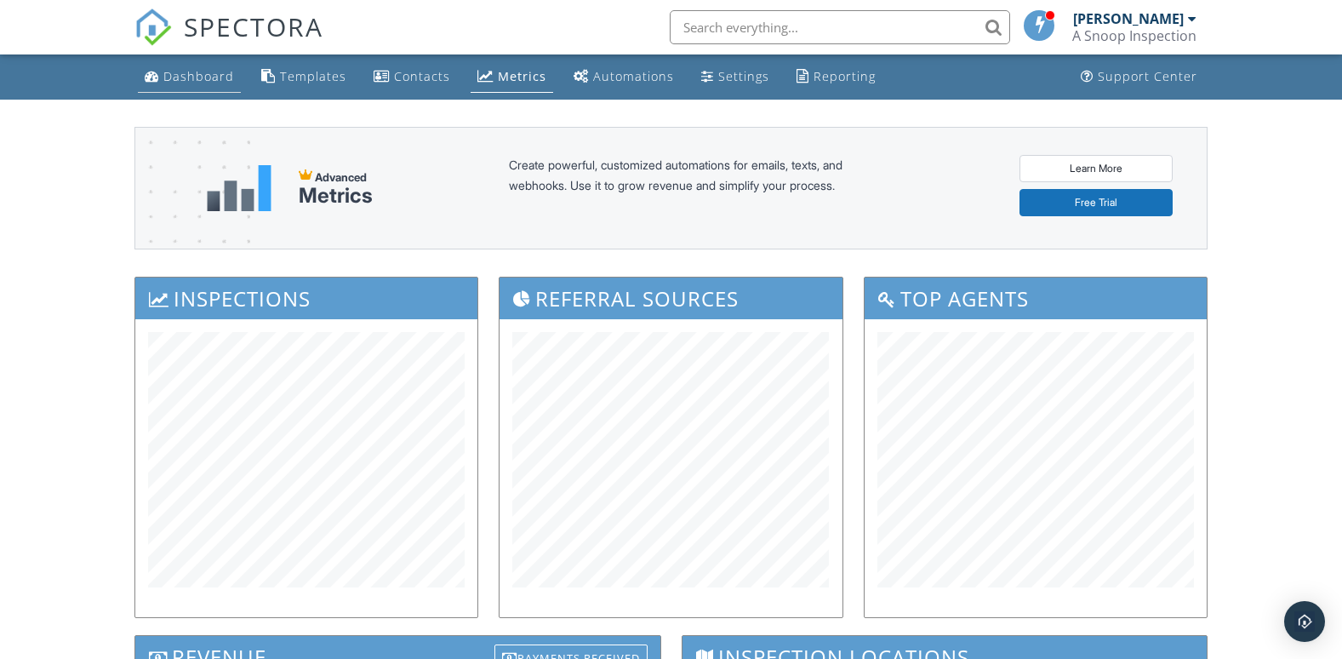
click at [204, 81] on div "Dashboard" at bounding box center [198, 76] width 71 height 16
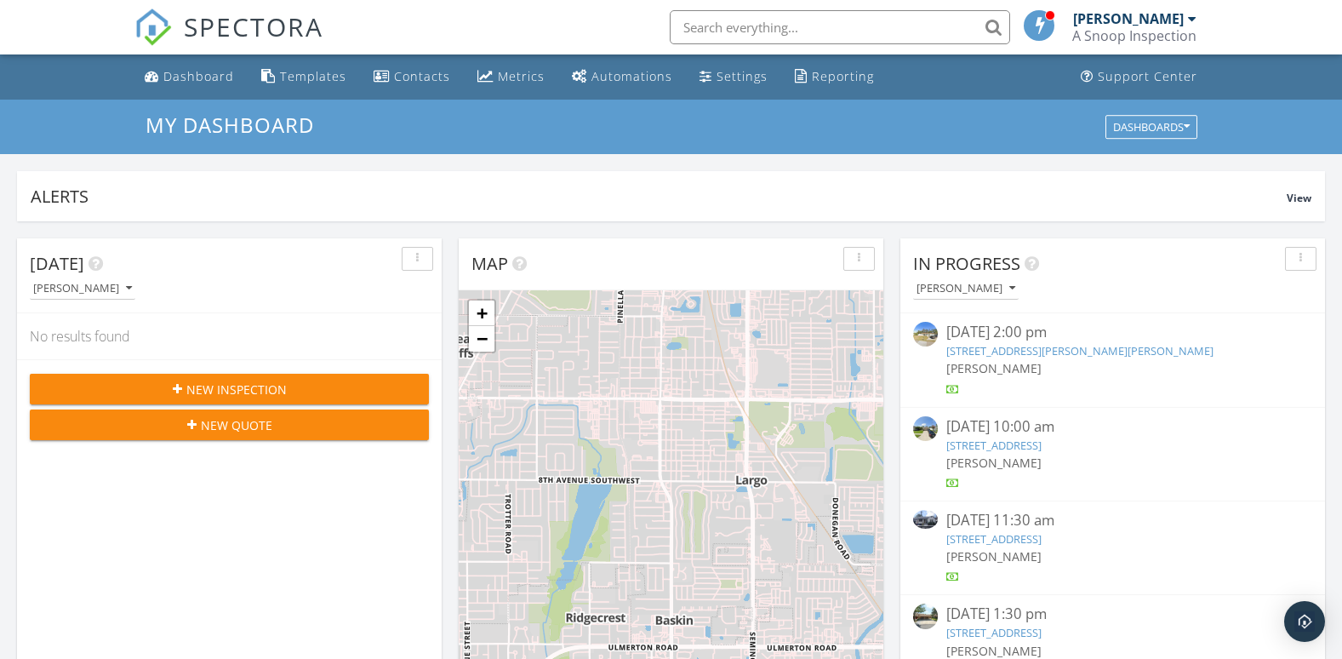
scroll to position [1575, 1368]
click at [976, 344] on link "25 S McMullen Booth Rd, Clearwater, FL 33759" at bounding box center [1079, 350] width 267 height 15
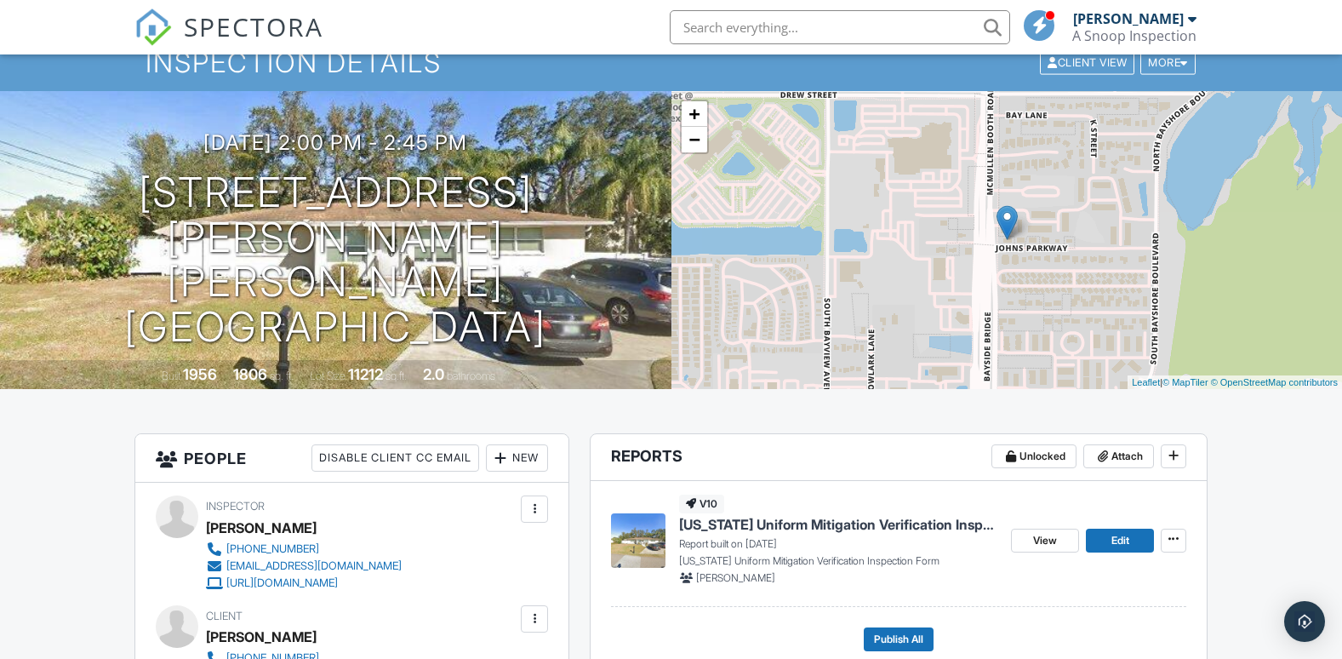
scroll to position [85, 0]
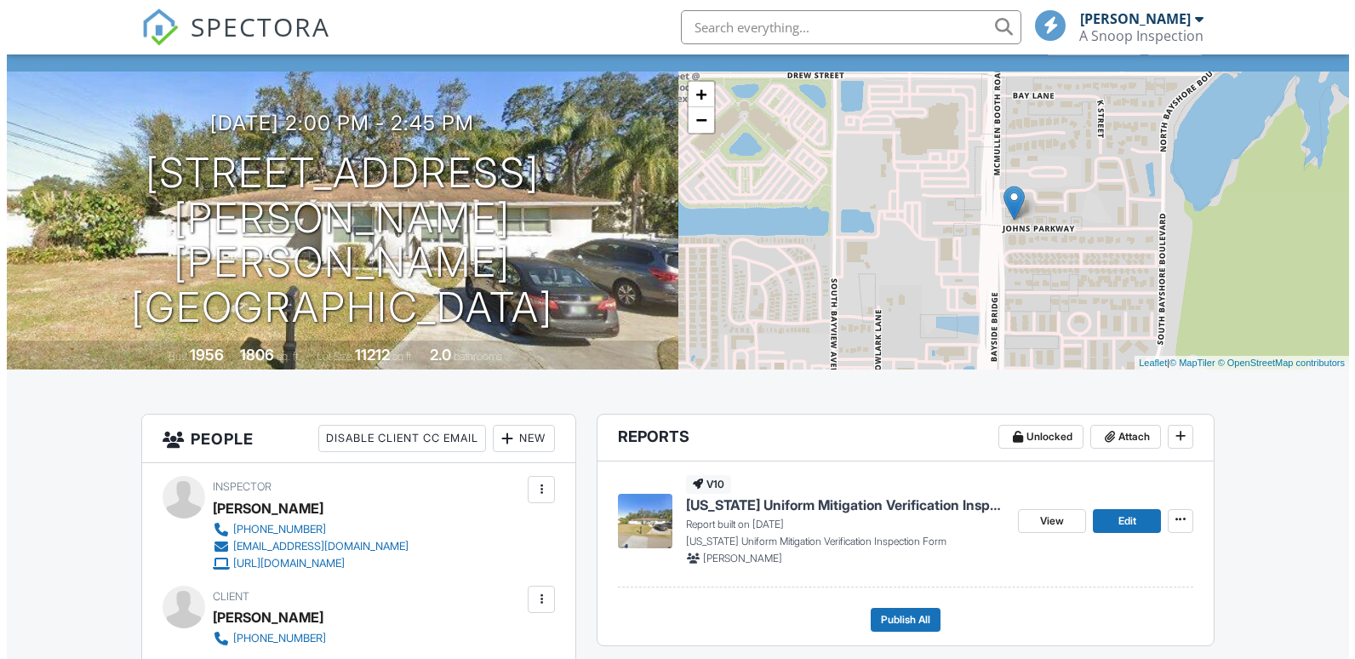
scroll to position [170, 0]
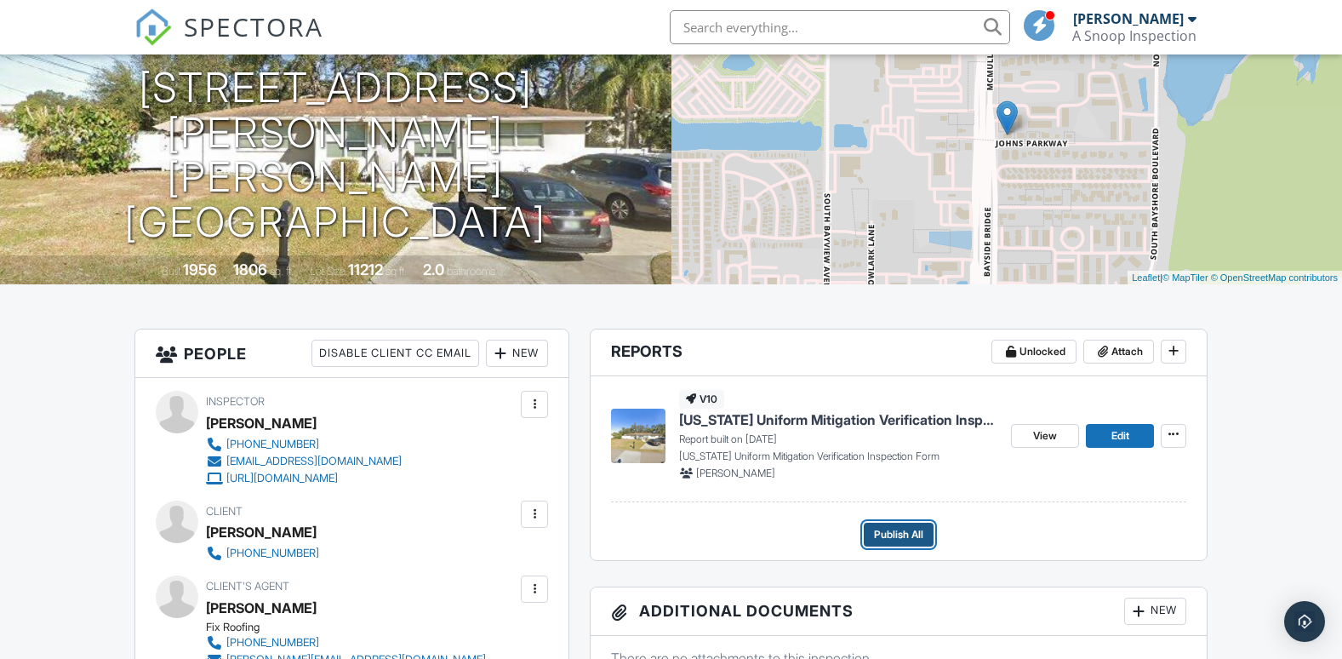
click at [905, 530] on span "Publish All" at bounding box center [898, 534] width 49 height 17
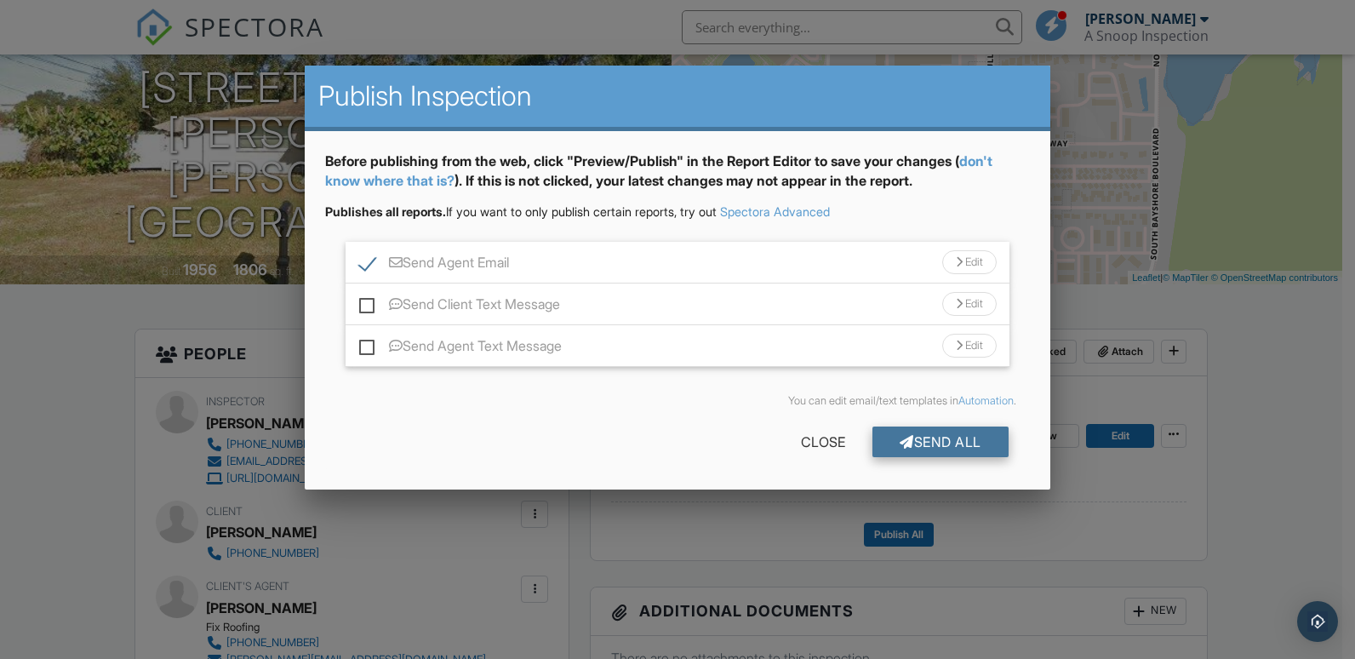
click at [935, 445] on div "Send All" at bounding box center [940, 441] width 136 height 31
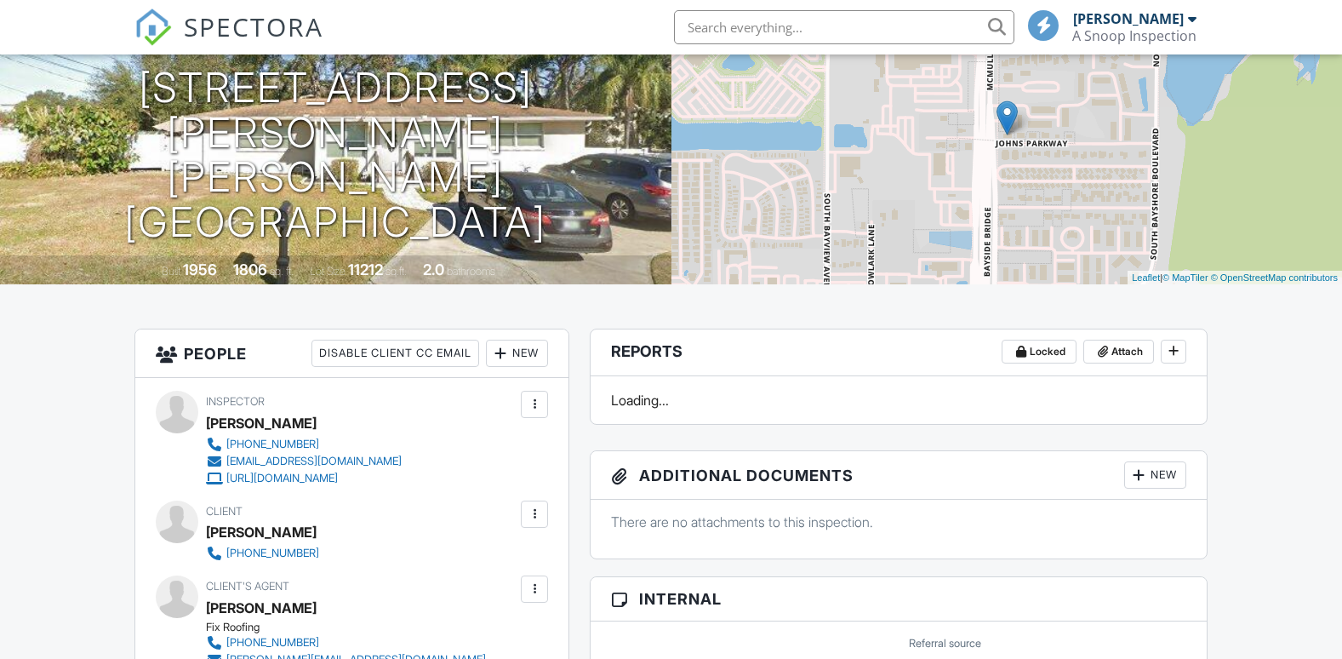
scroll to position [170, 0]
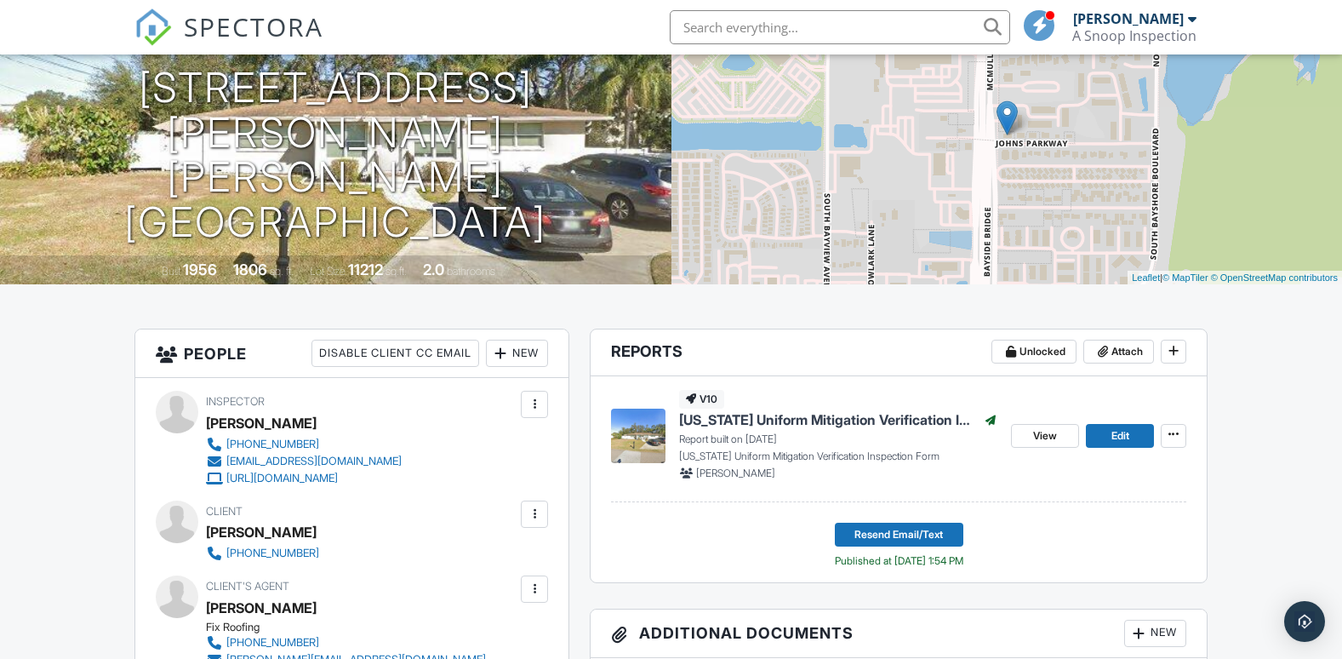
click at [213, 20] on span "SPECTORA" at bounding box center [254, 27] width 140 height 36
